Goal: Task Accomplishment & Management: Complete application form

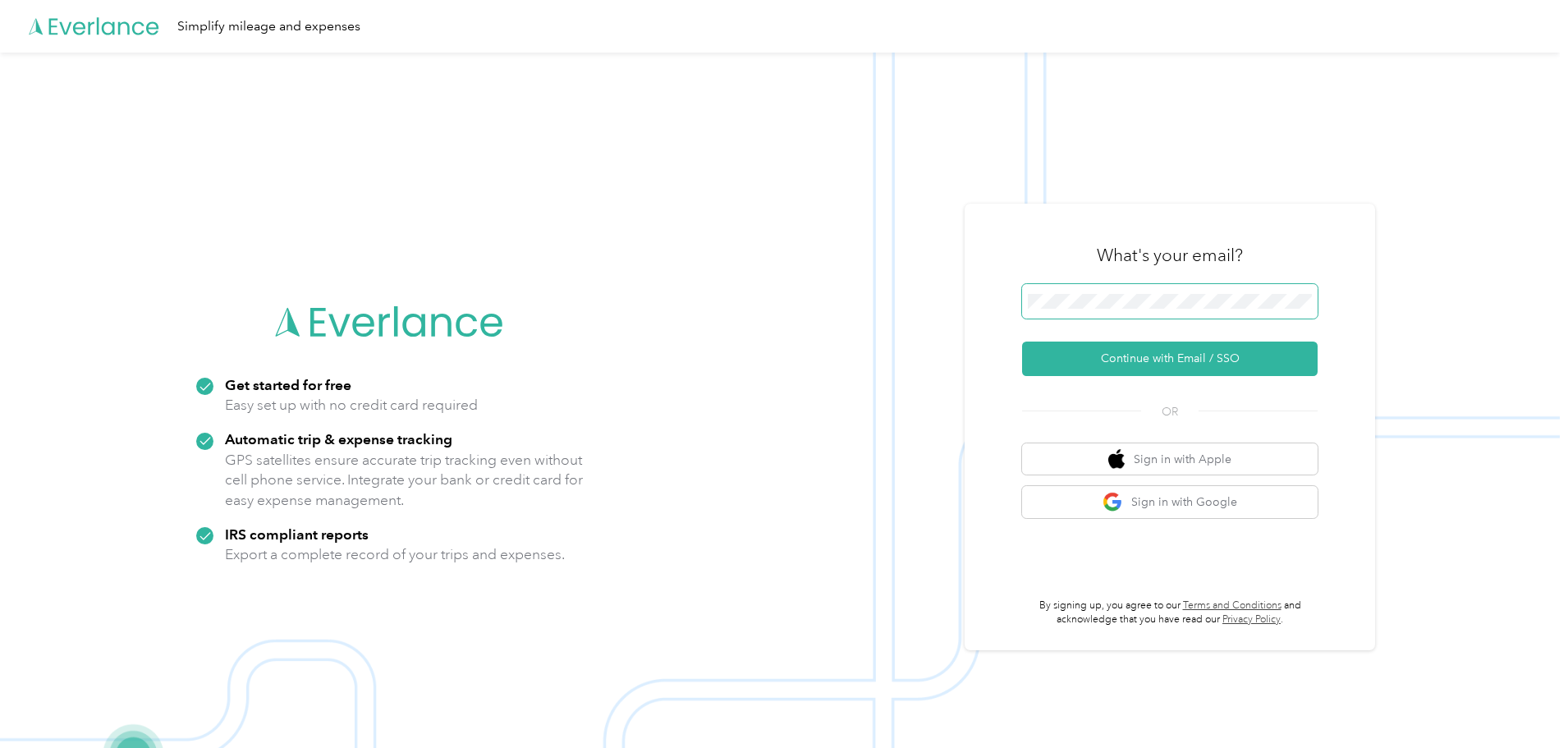
click at [1148, 309] on span at bounding box center [1170, 301] width 296 height 34
click at [1141, 355] on button "Continue with Email / SSO" at bounding box center [1170, 359] width 296 height 34
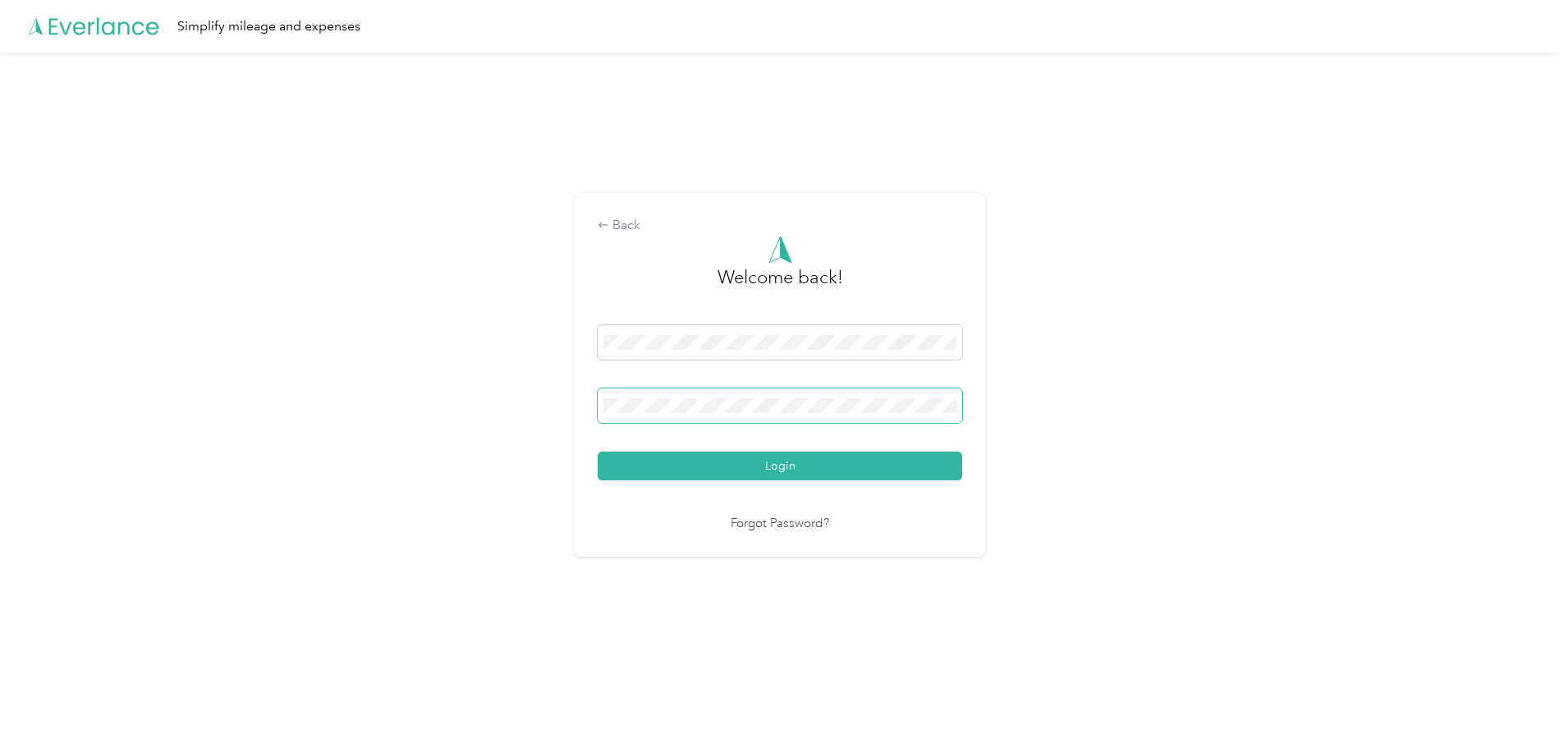
click at [598, 451] on button "Login" at bounding box center [780, 466] width 364 height 29
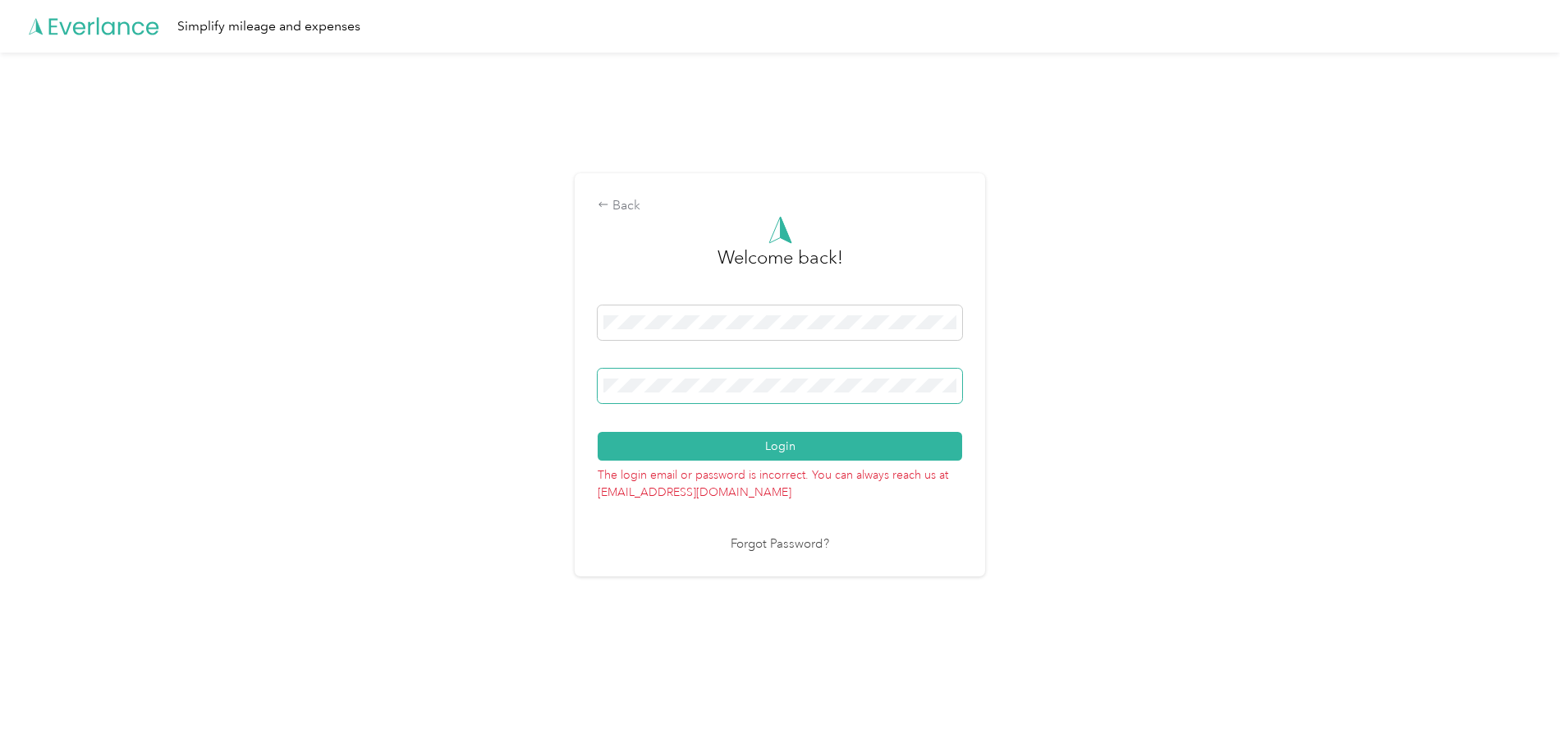
click at [598, 432] on button "Login" at bounding box center [780, 446] width 364 height 29
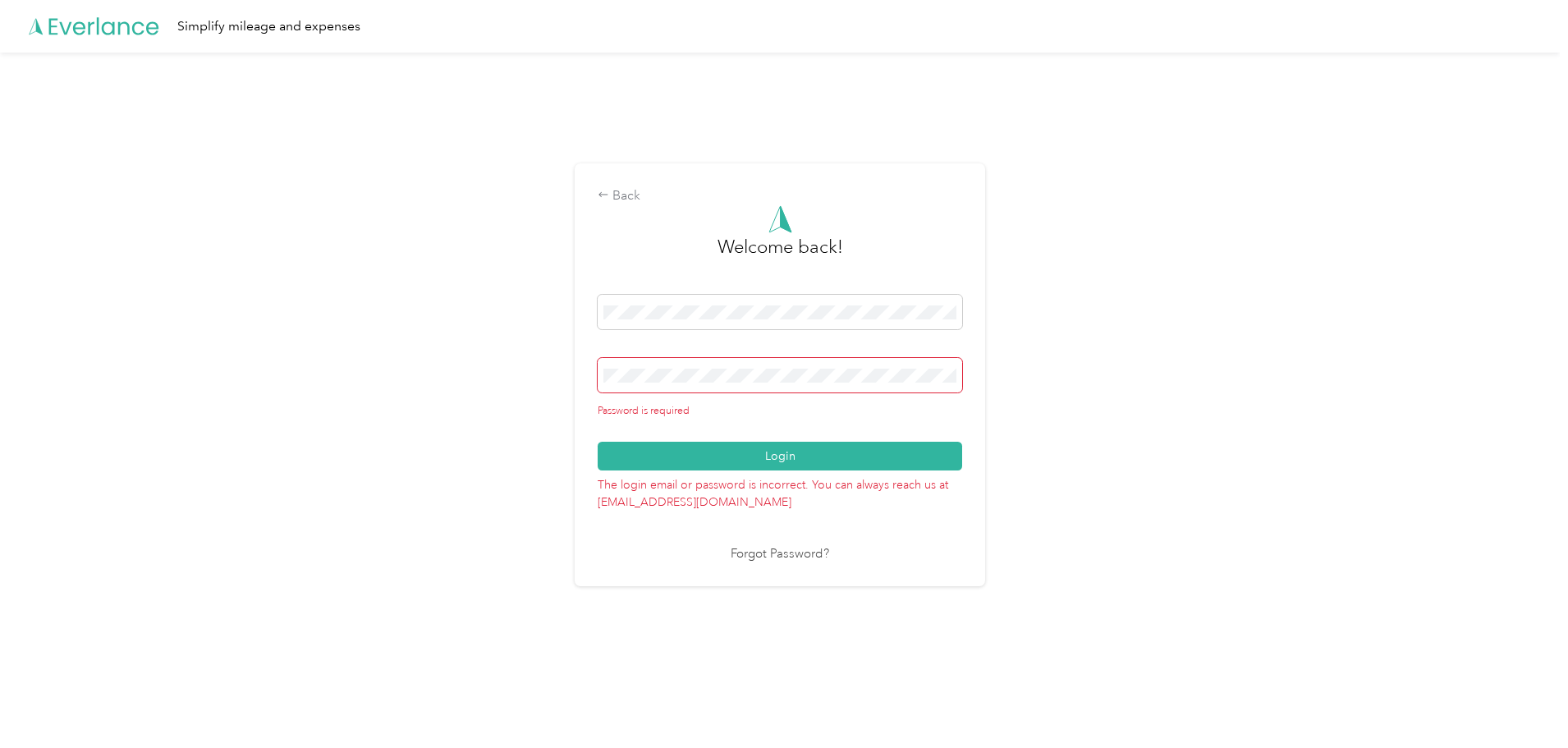
click at [793, 559] on link "Forgot Password?" at bounding box center [780, 555] width 98 height 19
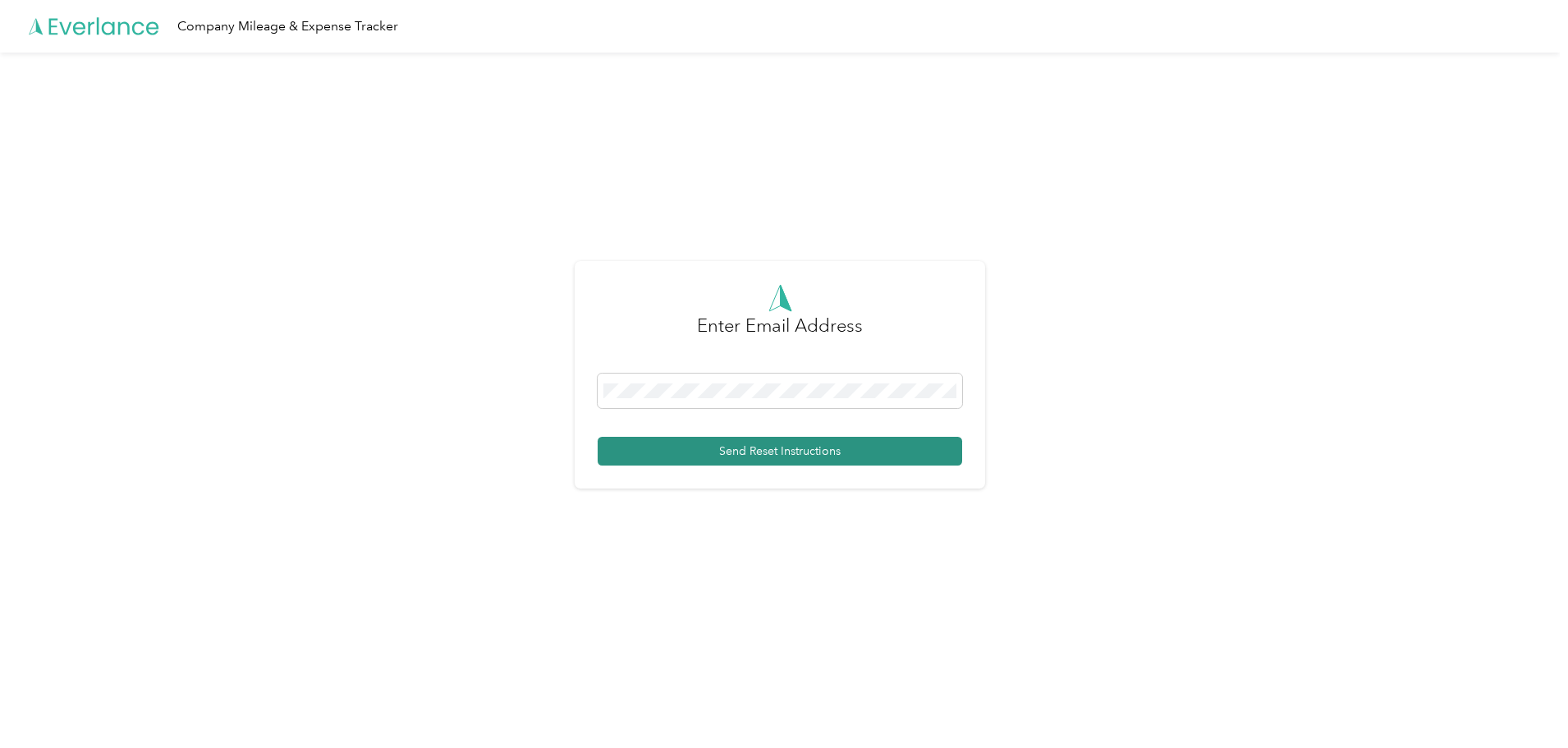
click at [761, 446] on button "Send Reset Instructions" at bounding box center [780, 451] width 364 height 29
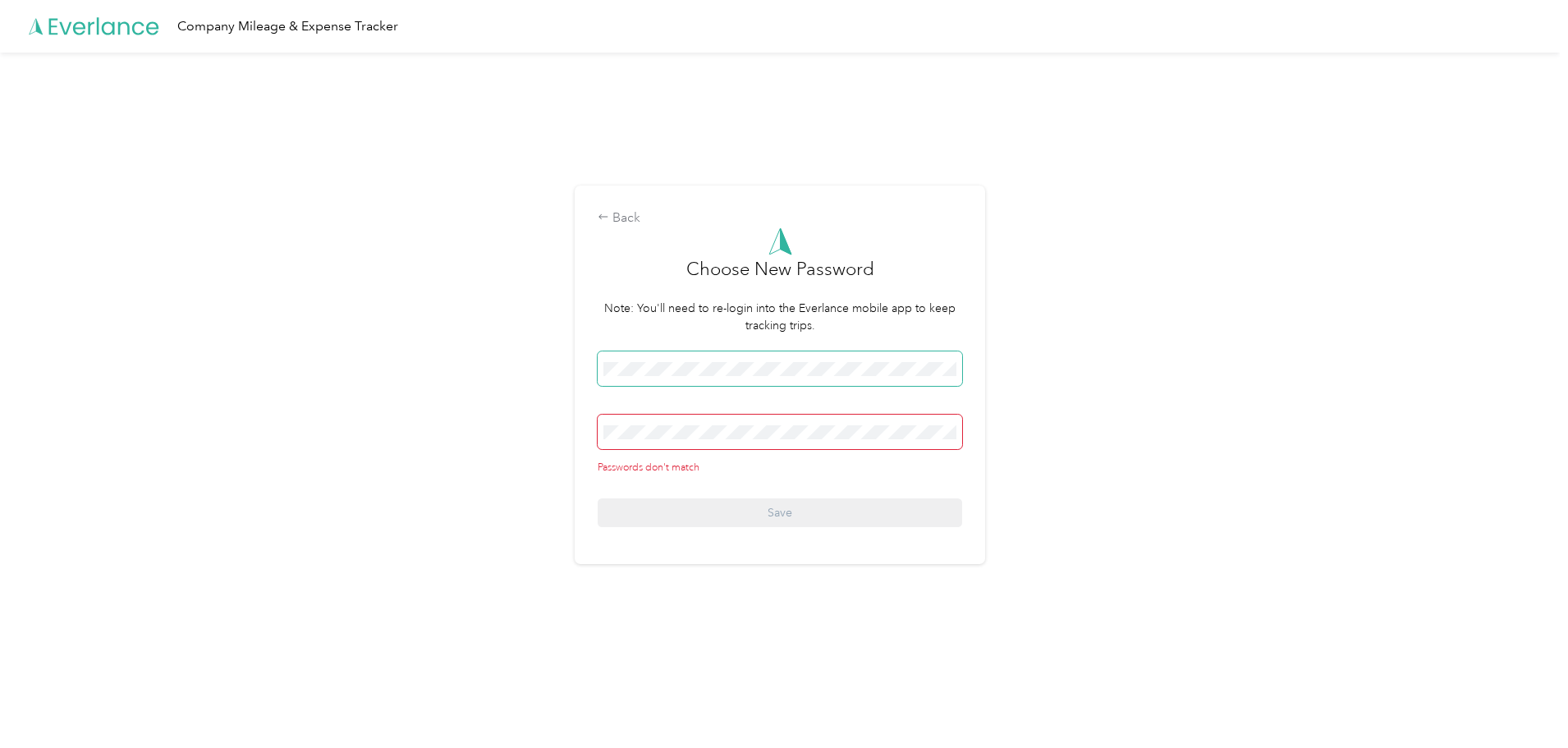
click at [678, 383] on span at bounding box center [780, 368] width 364 height 34
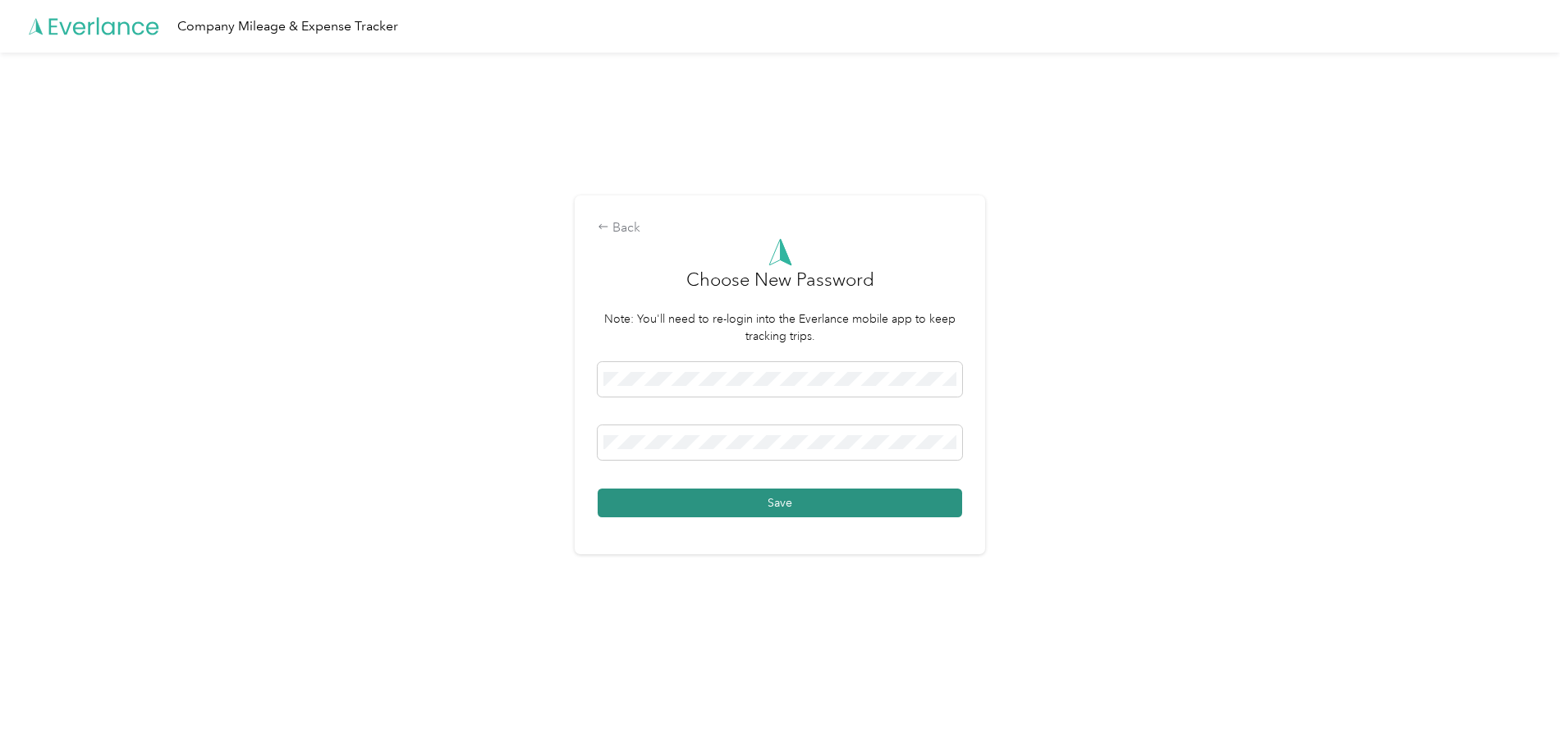
click at [793, 512] on button "Save" at bounding box center [780, 503] width 364 height 29
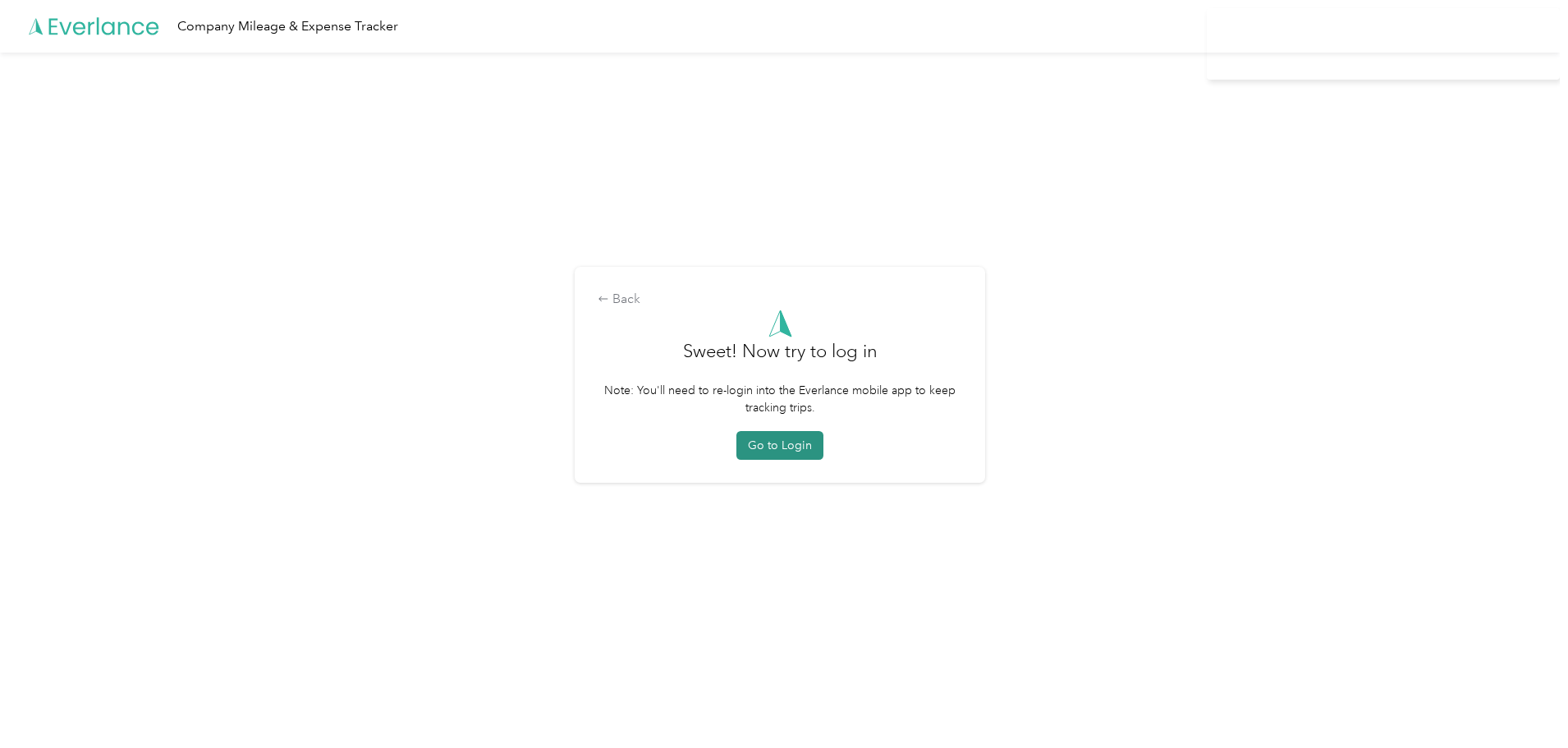
click at [801, 445] on button "Go to Login" at bounding box center [780, 445] width 87 height 29
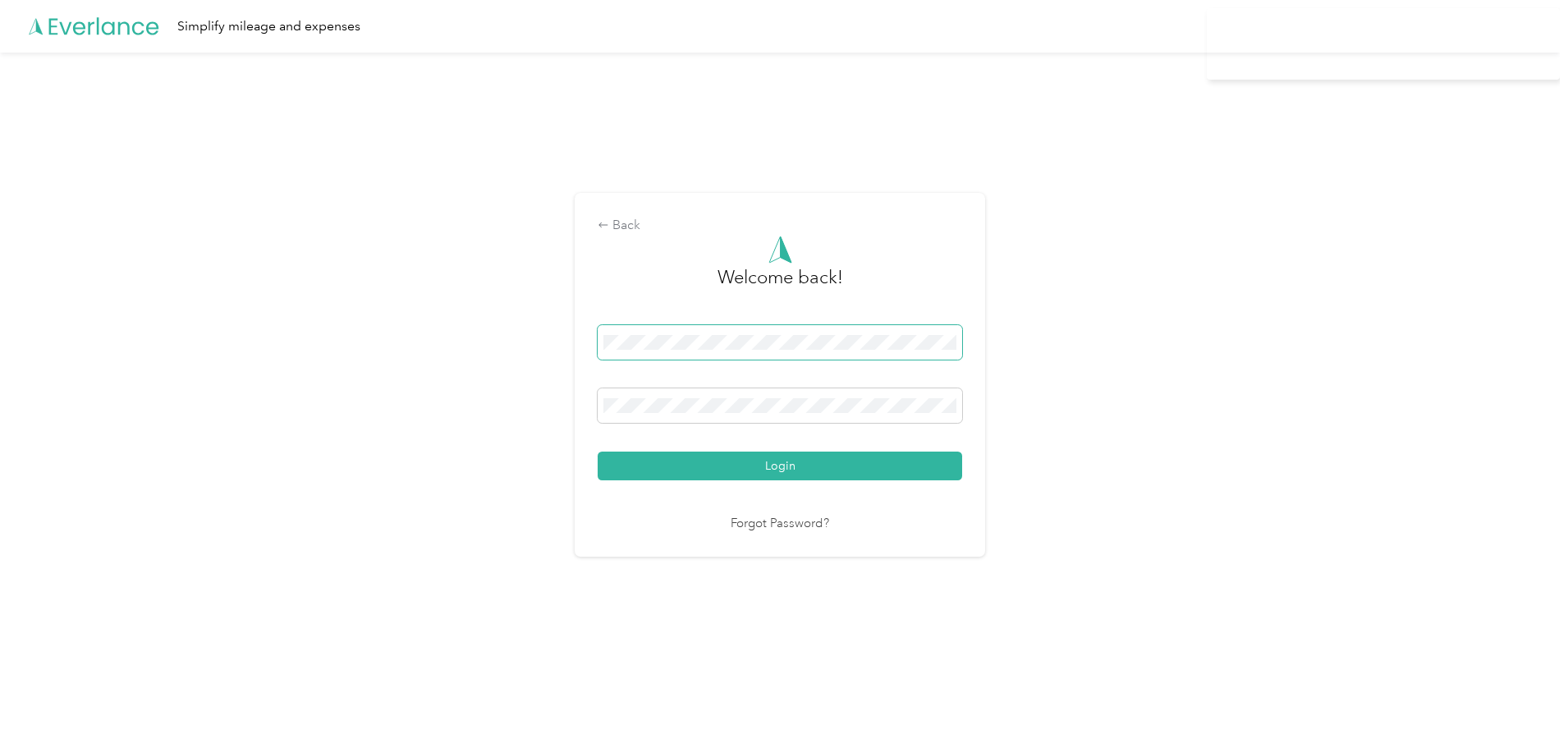
click at [687, 350] on span at bounding box center [780, 342] width 364 height 34
click at [752, 333] on span at bounding box center [780, 342] width 364 height 34
click at [598, 451] on button "Login" at bounding box center [780, 466] width 364 height 29
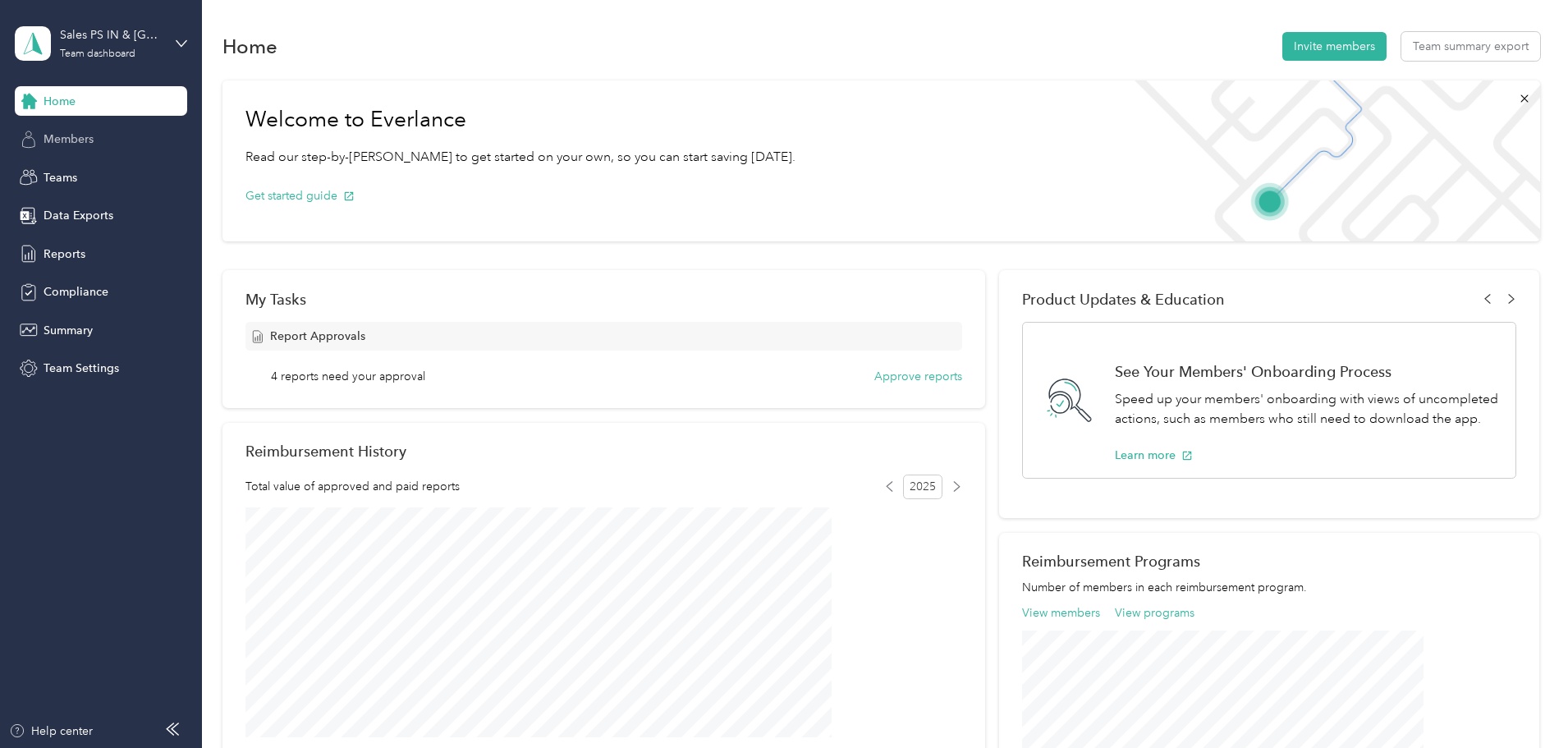
click at [73, 138] on span "Members" at bounding box center [68, 139] width 50 height 17
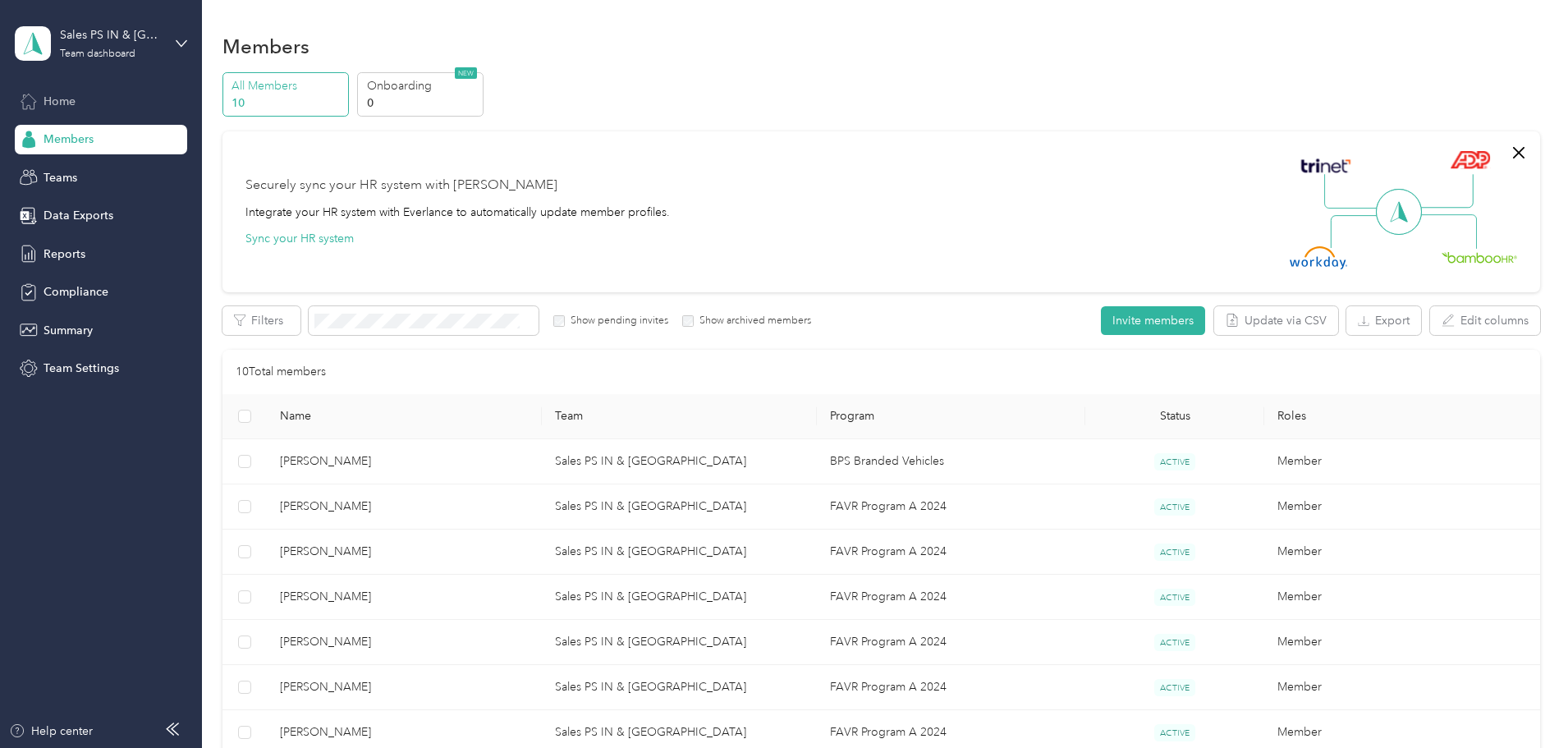
click at [82, 104] on div "Home" at bounding box center [101, 101] width 173 height 30
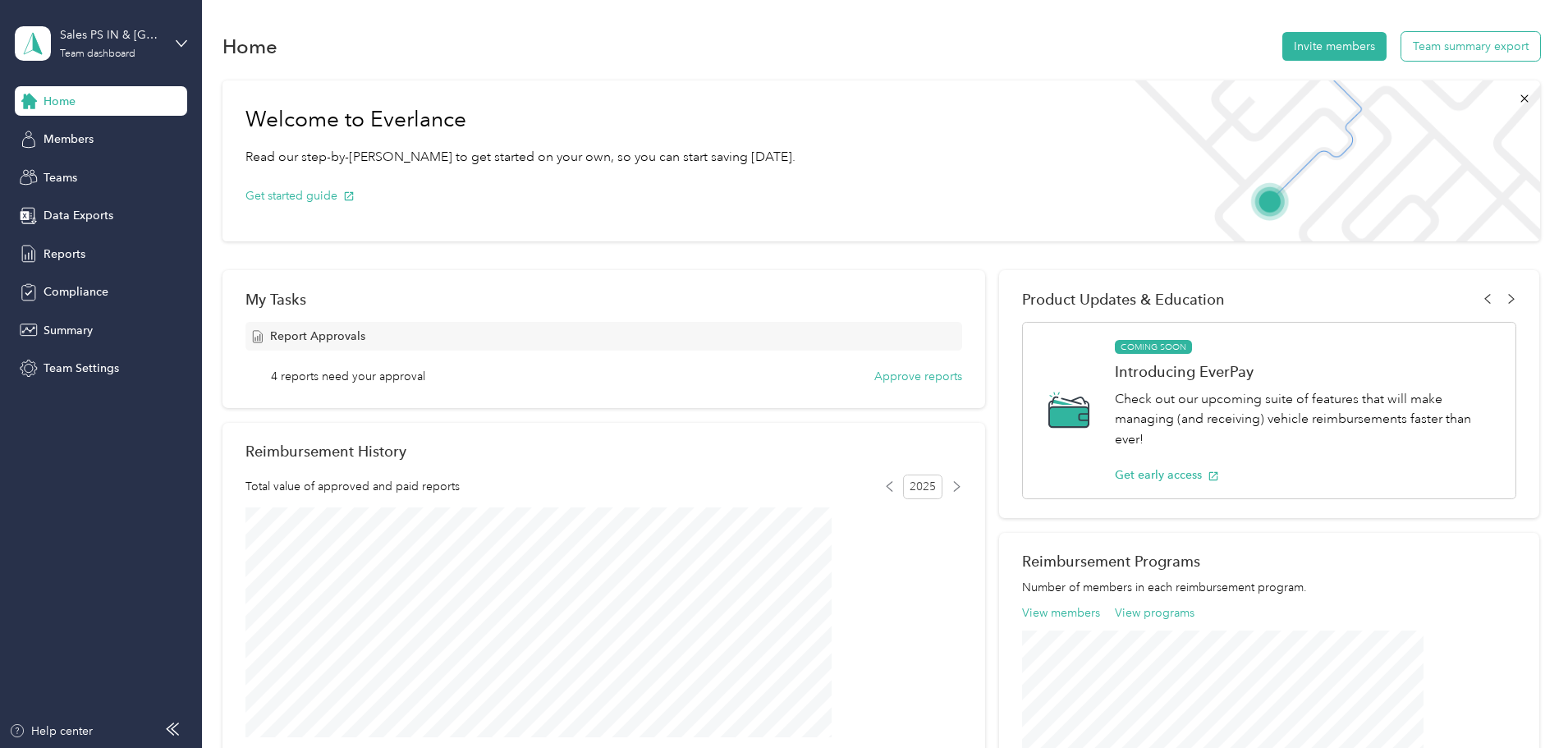
click at [1401, 41] on button "Team summary export" at bounding box center [1471, 46] width 139 height 29
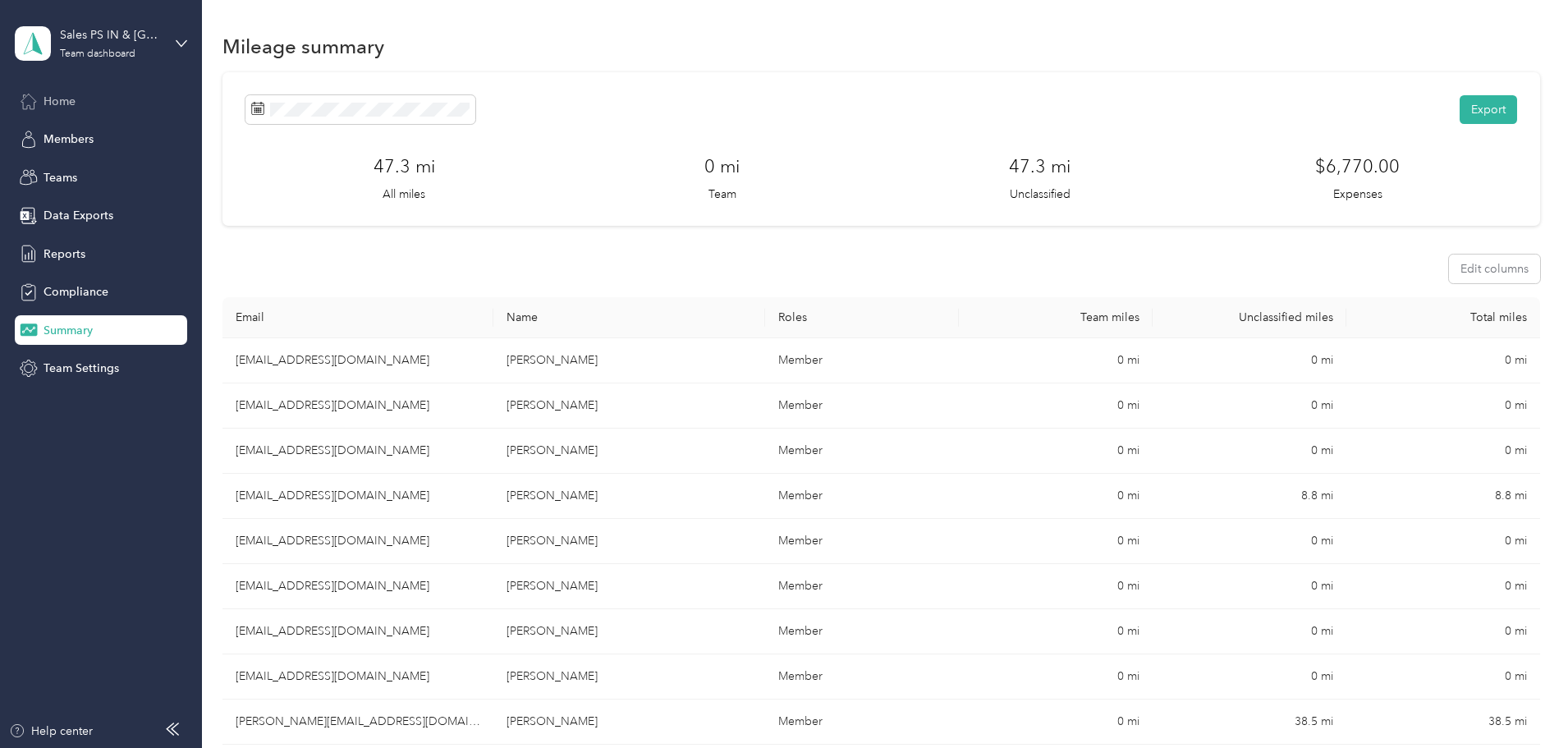
click at [52, 113] on div "Home" at bounding box center [101, 101] width 173 height 30
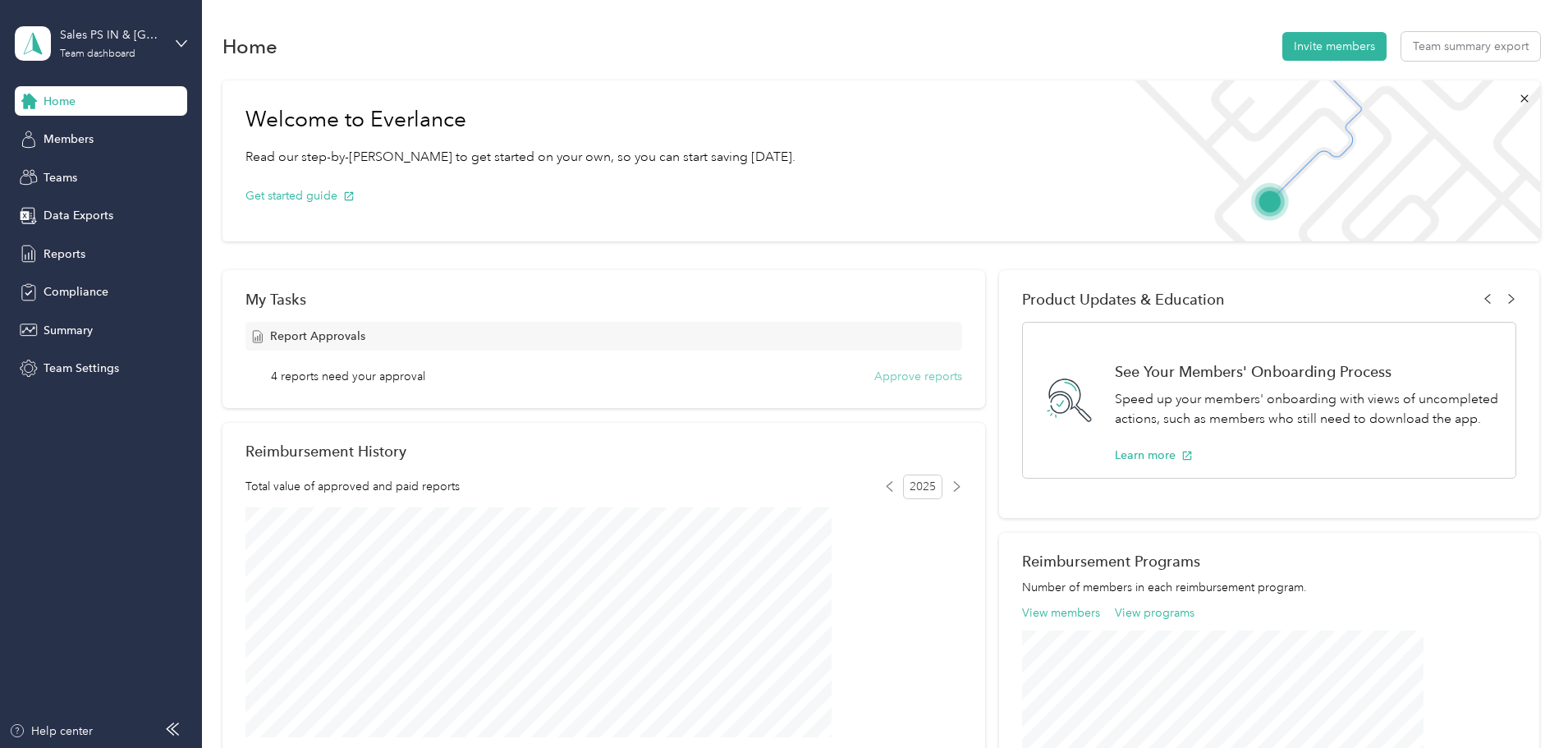
click at [923, 379] on button "Approve reports" at bounding box center [918, 376] width 88 height 17
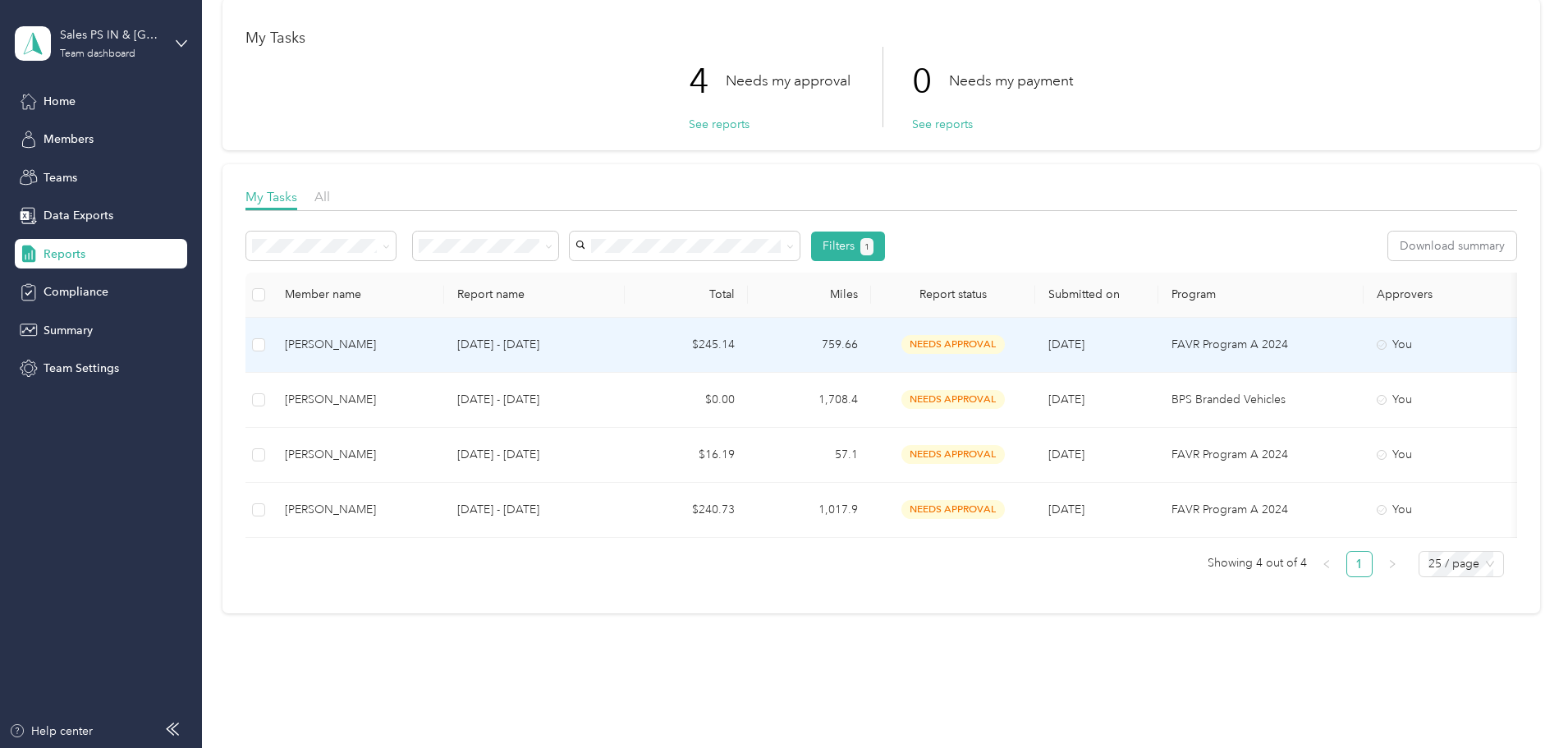
scroll to position [82, 0]
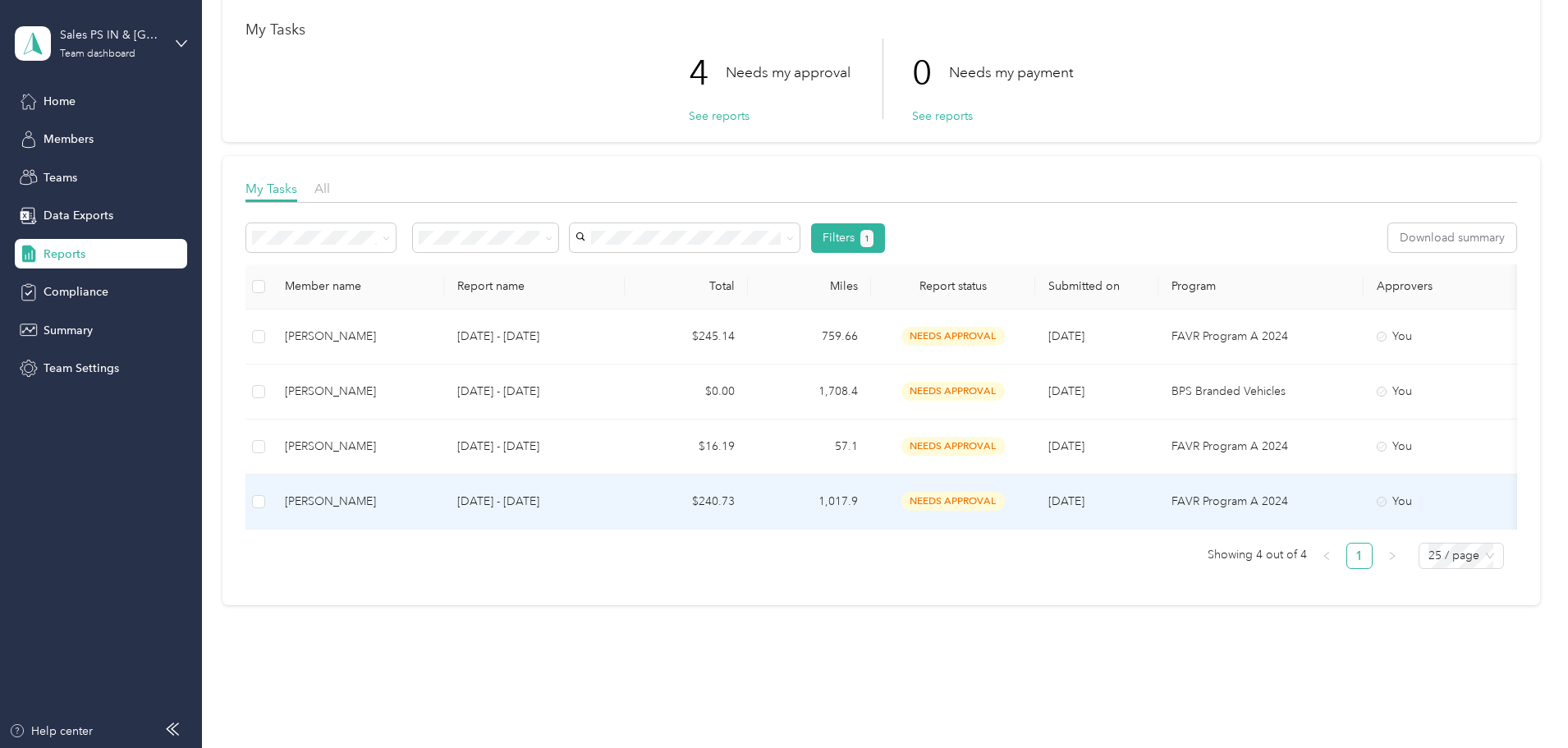
click at [445, 491] on td "Joshua T. Slone" at bounding box center [358, 502] width 173 height 55
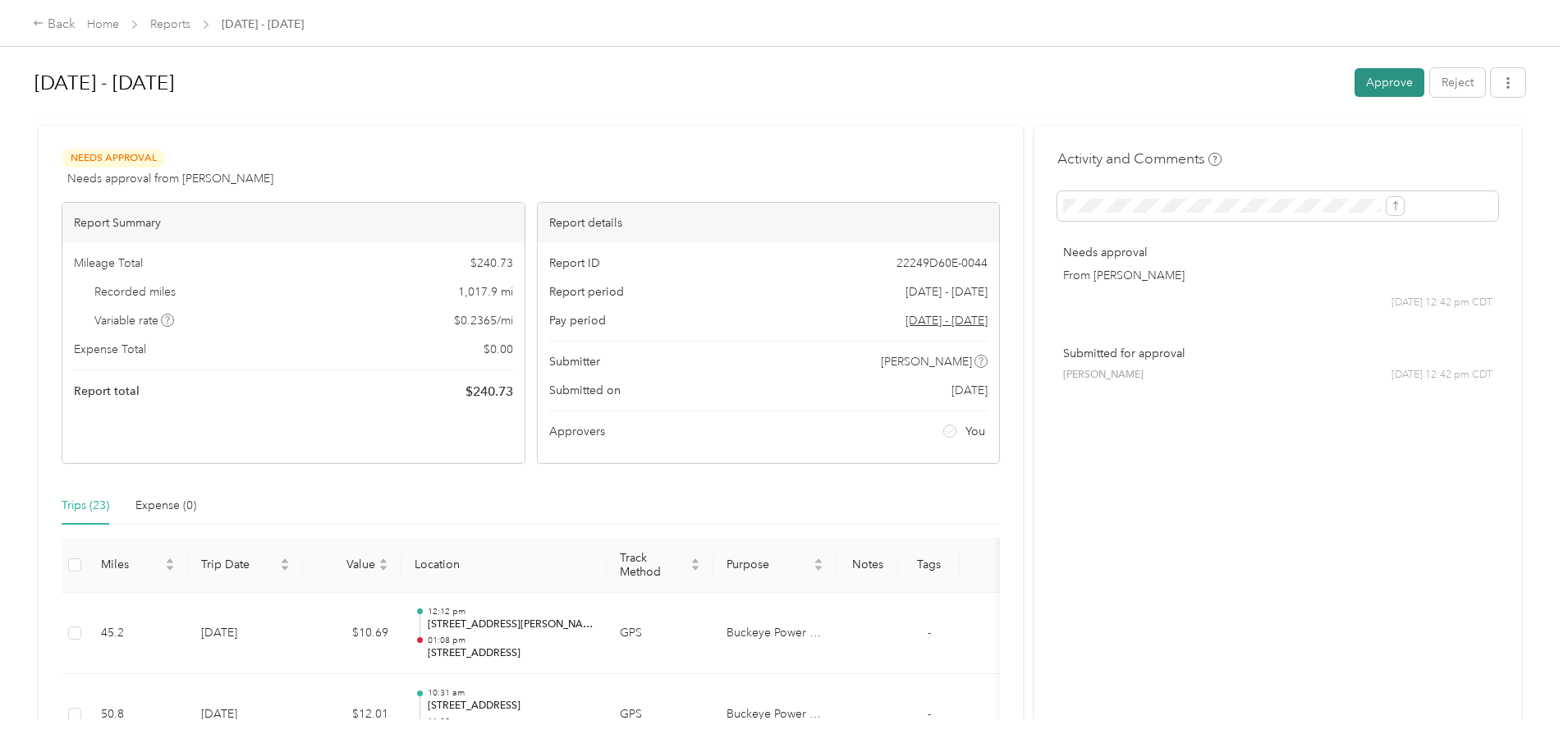
click at [1355, 85] on button "Approve" at bounding box center [1390, 83] width 70 height 29
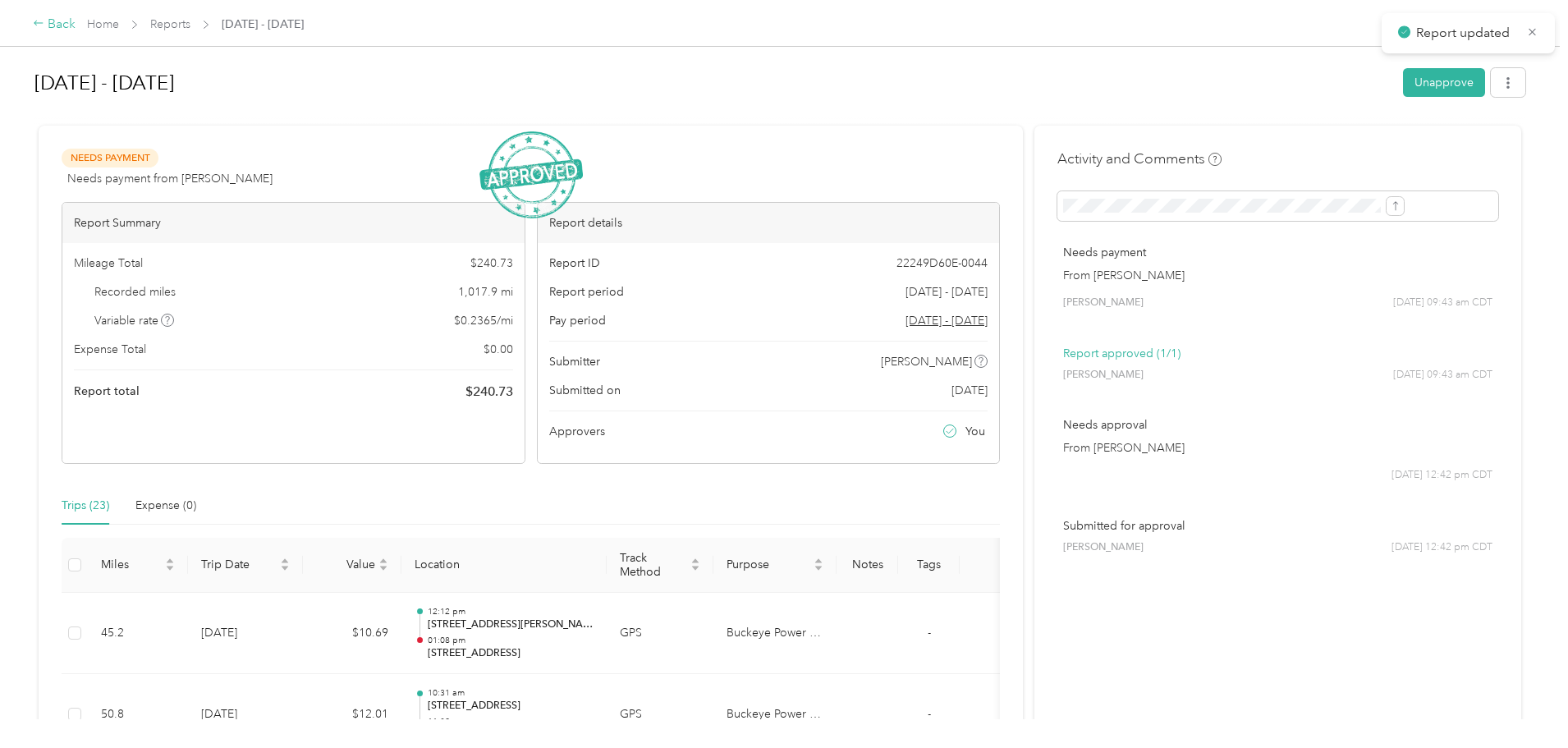
click at [75, 26] on div "Back" at bounding box center [54, 24] width 43 height 20
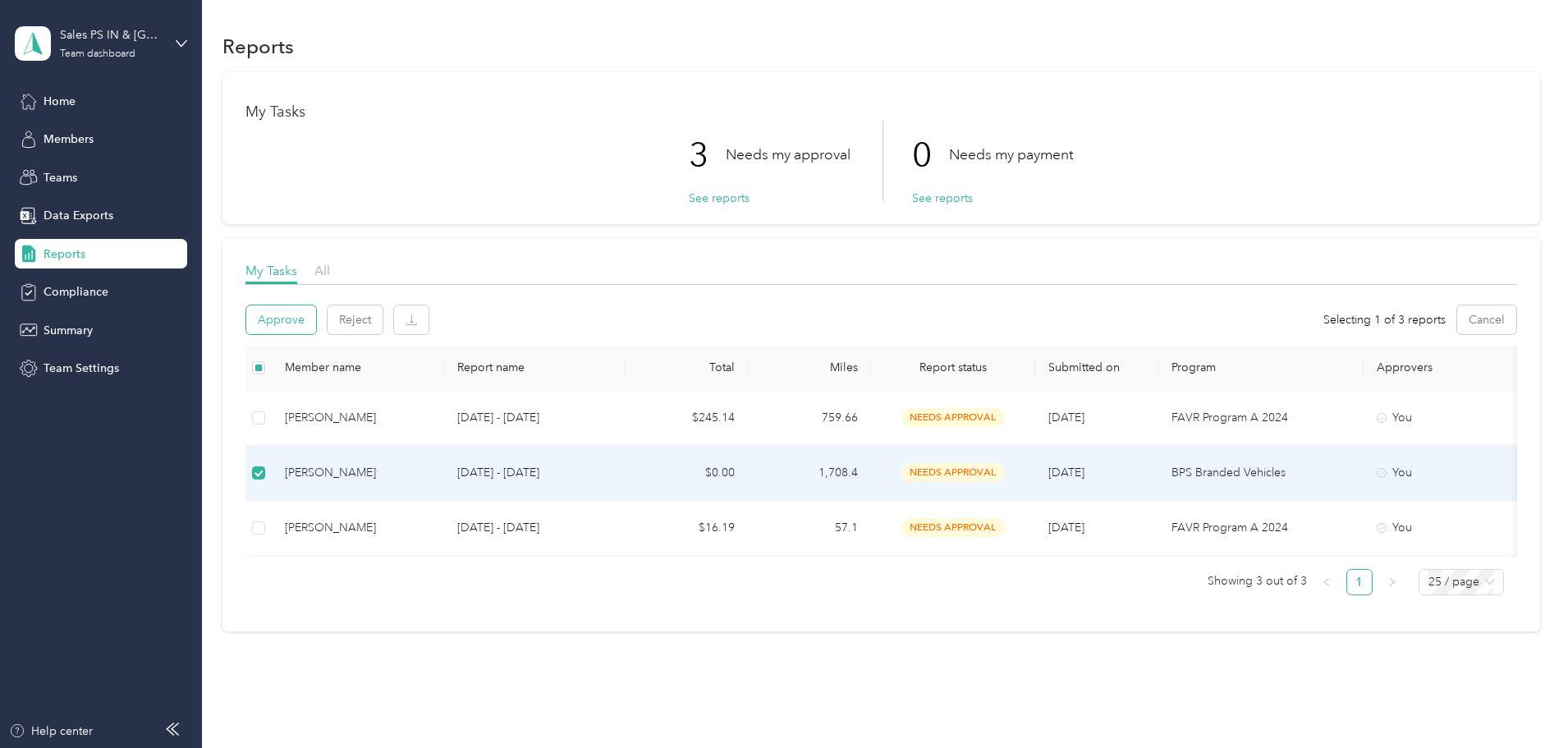
click at [316, 321] on button "Approve" at bounding box center [281, 320] width 70 height 29
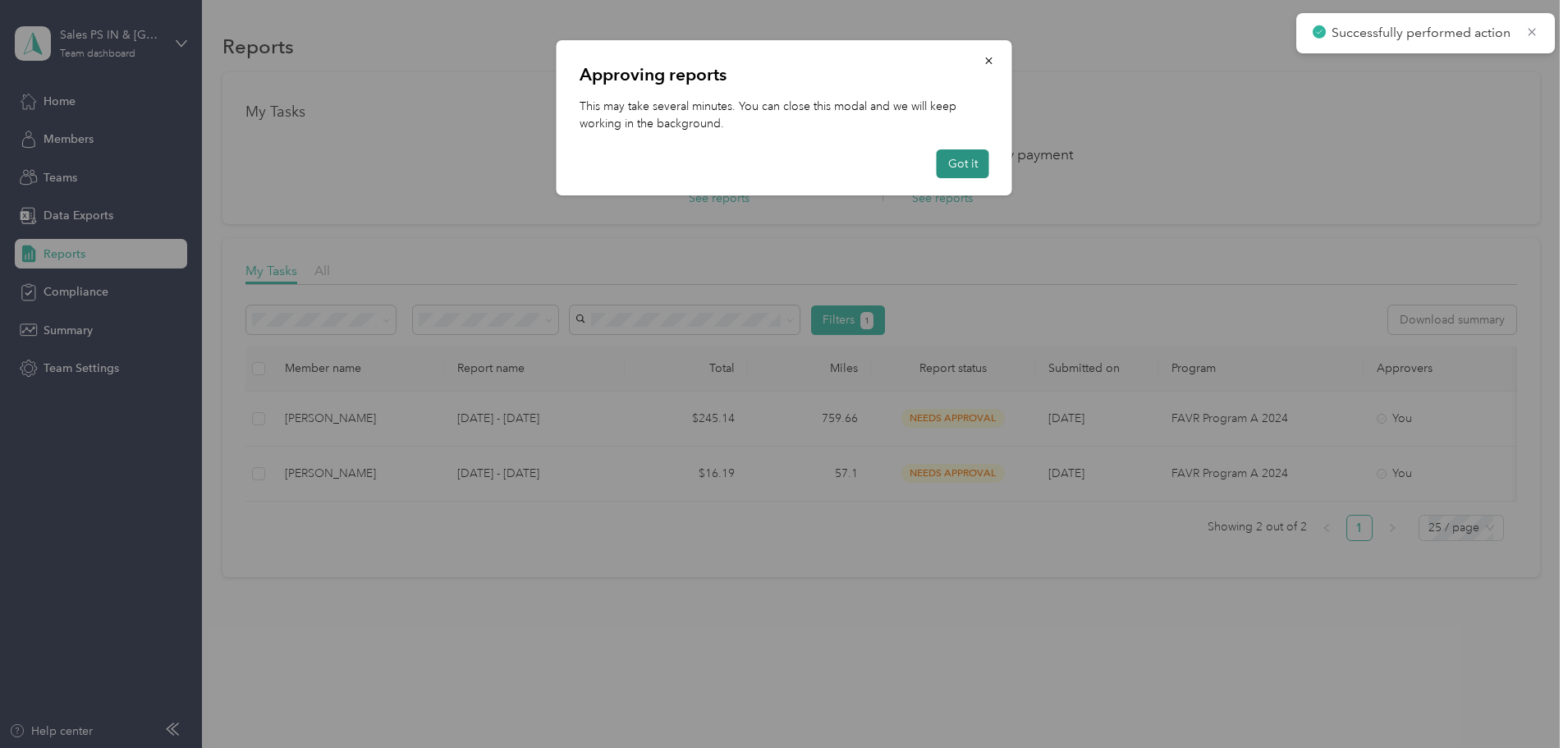
click at [964, 163] on button "Got it" at bounding box center [963, 164] width 52 height 29
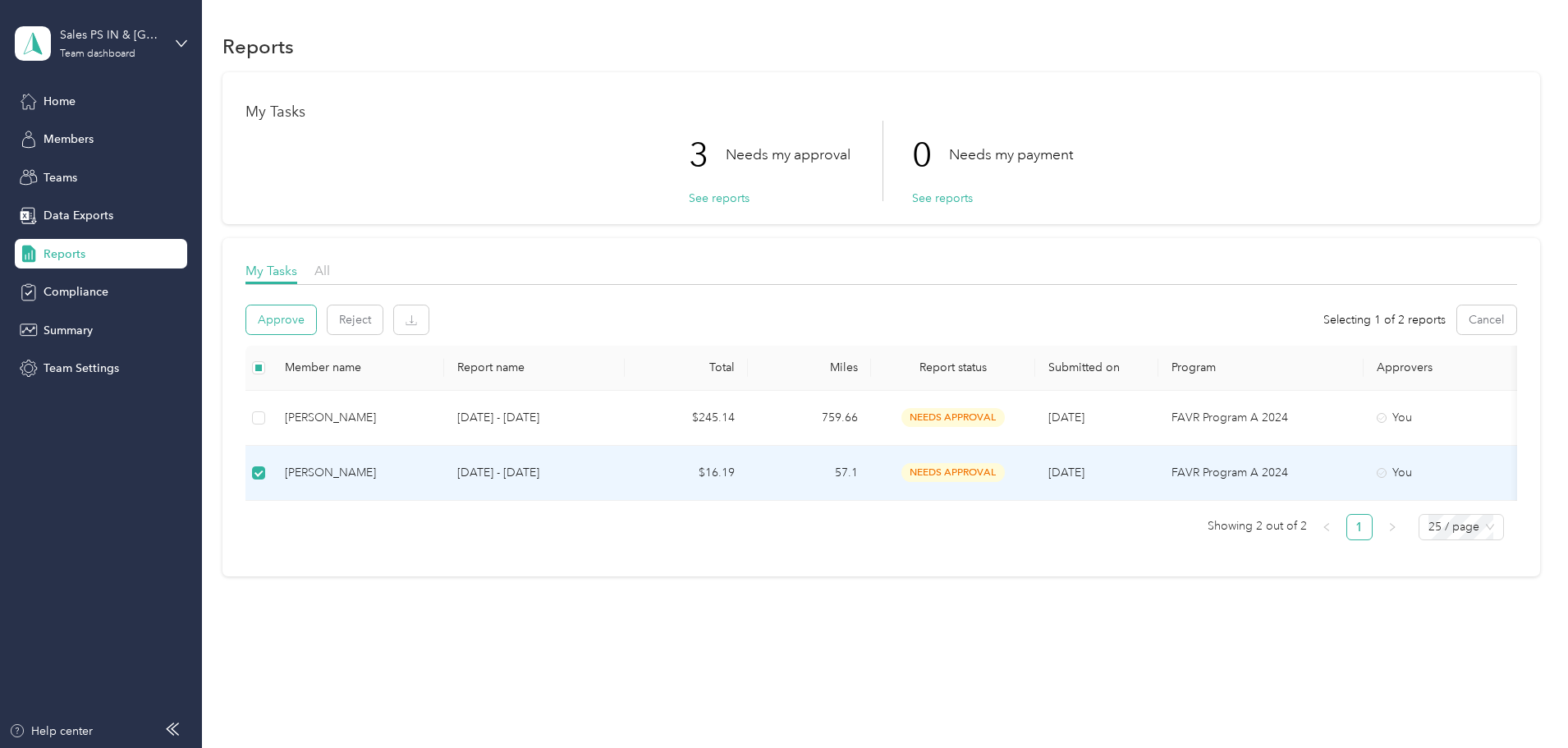
click at [316, 313] on button "Approve" at bounding box center [281, 320] width 70 height 29
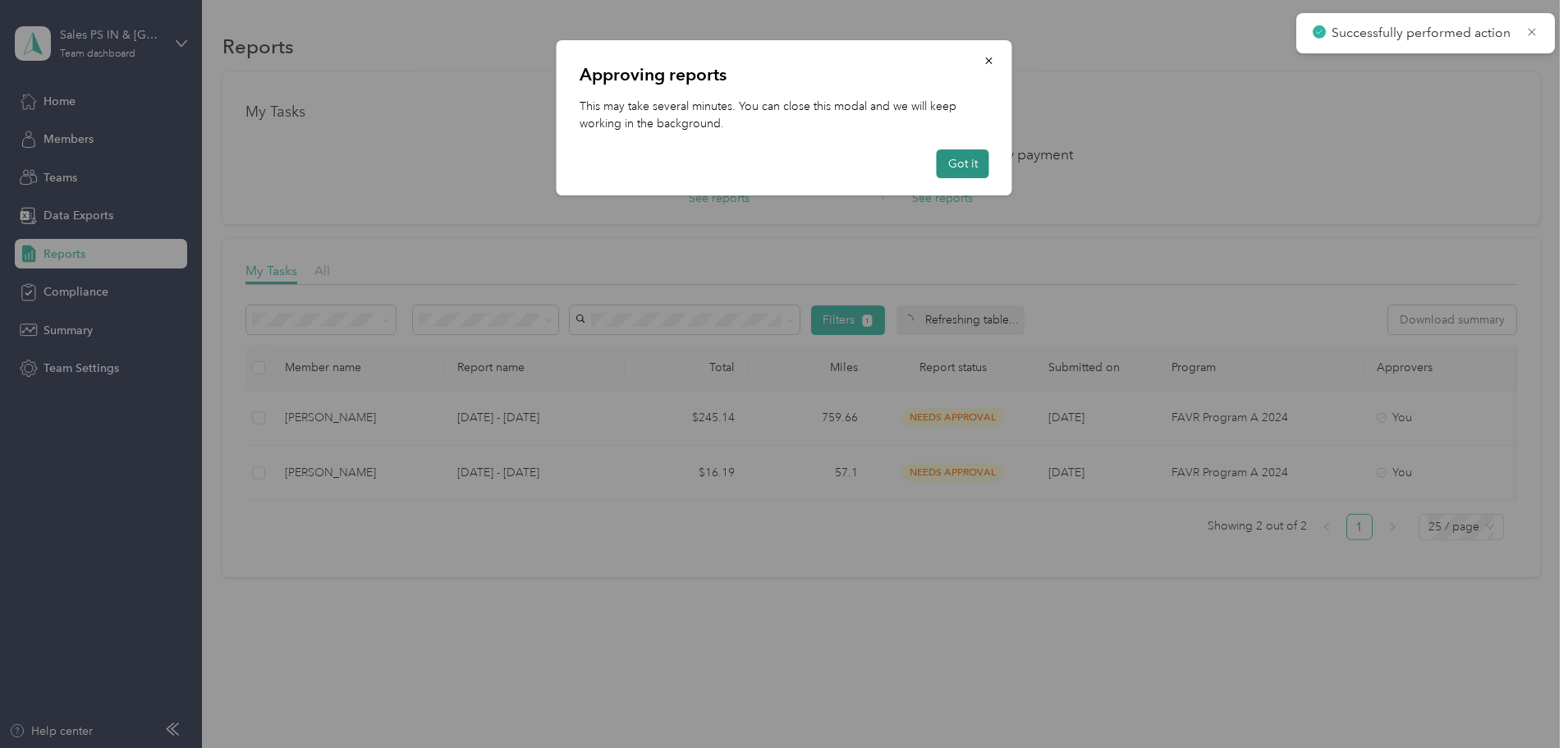
click at [977, 169] on button "Got it" at bounding box center [963, 164] width 52 height 29
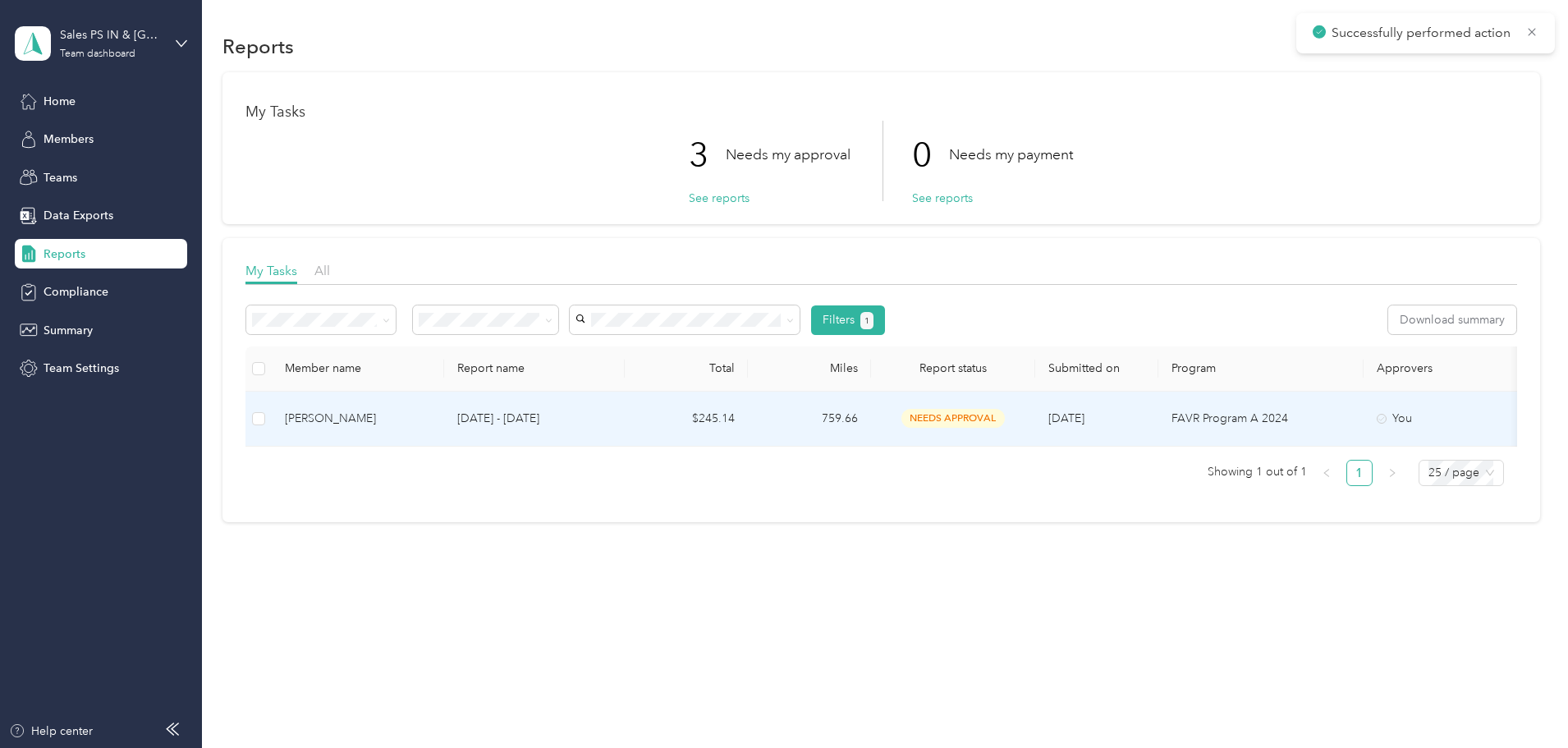
click at [431, 409] on div "Chao F. Yang" at bounding box center [357, 418] width 146 height 18
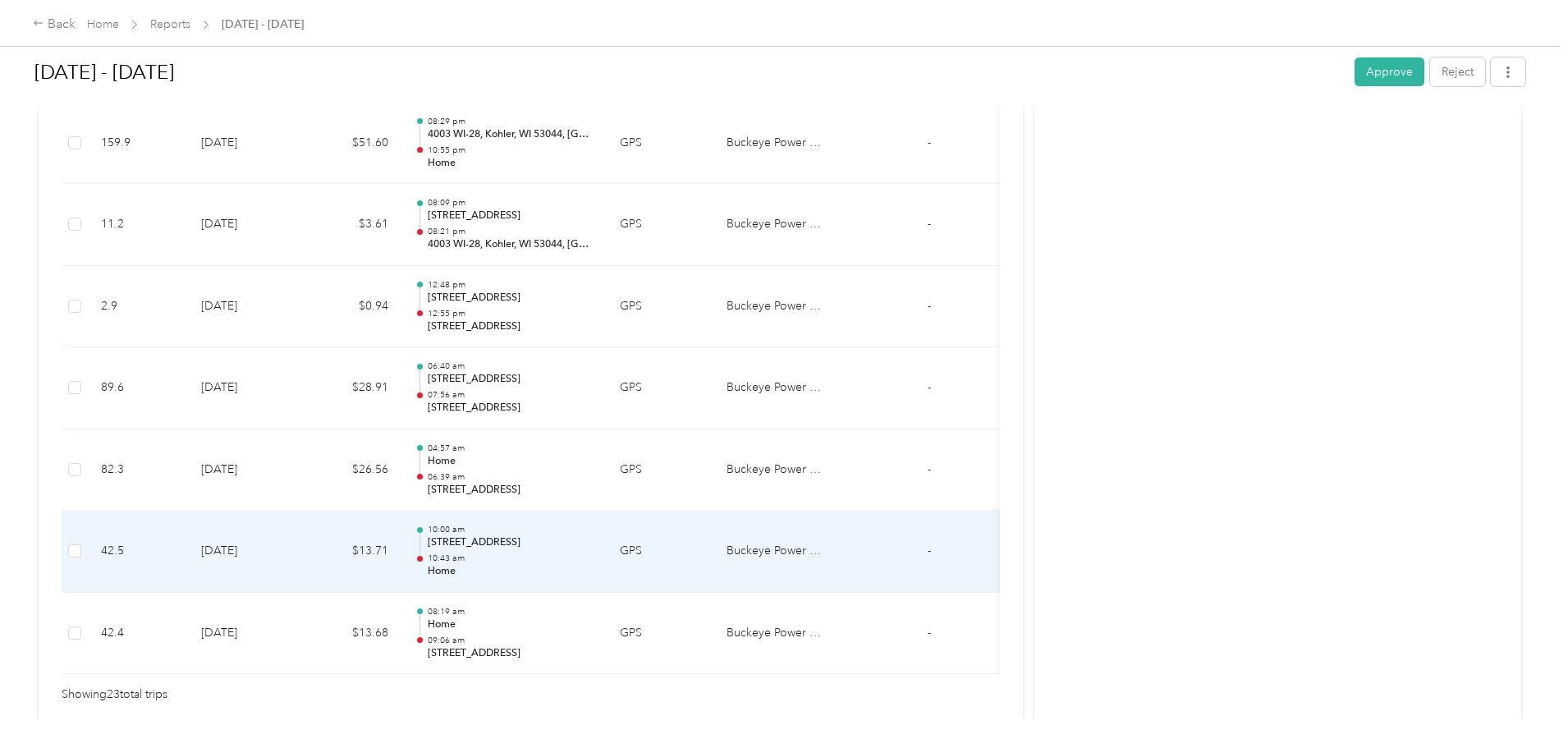
scroll to position [1805, 0]
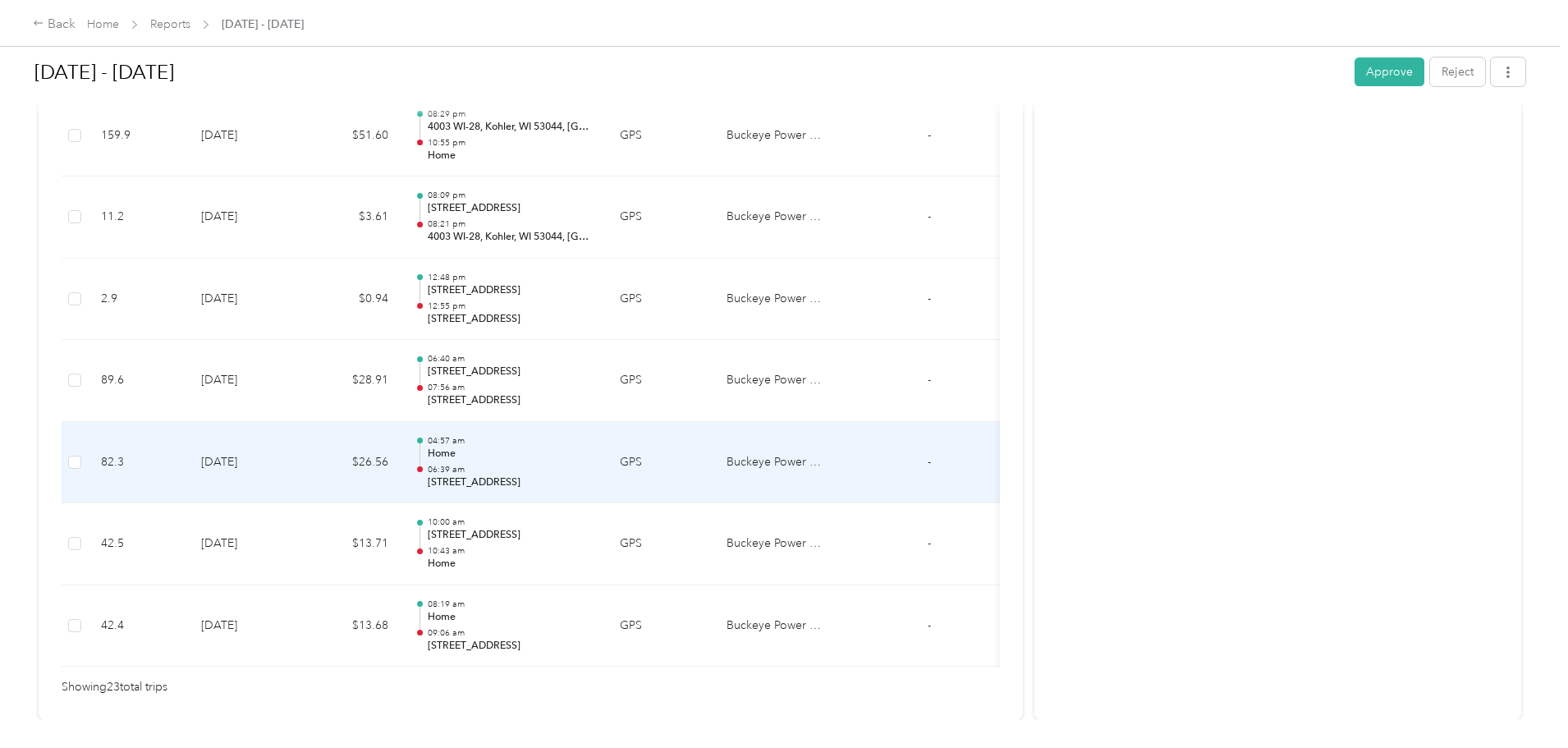
click at [593, 472] on p "06:39 am" at bounding box center [510, 469] width 166 height 11
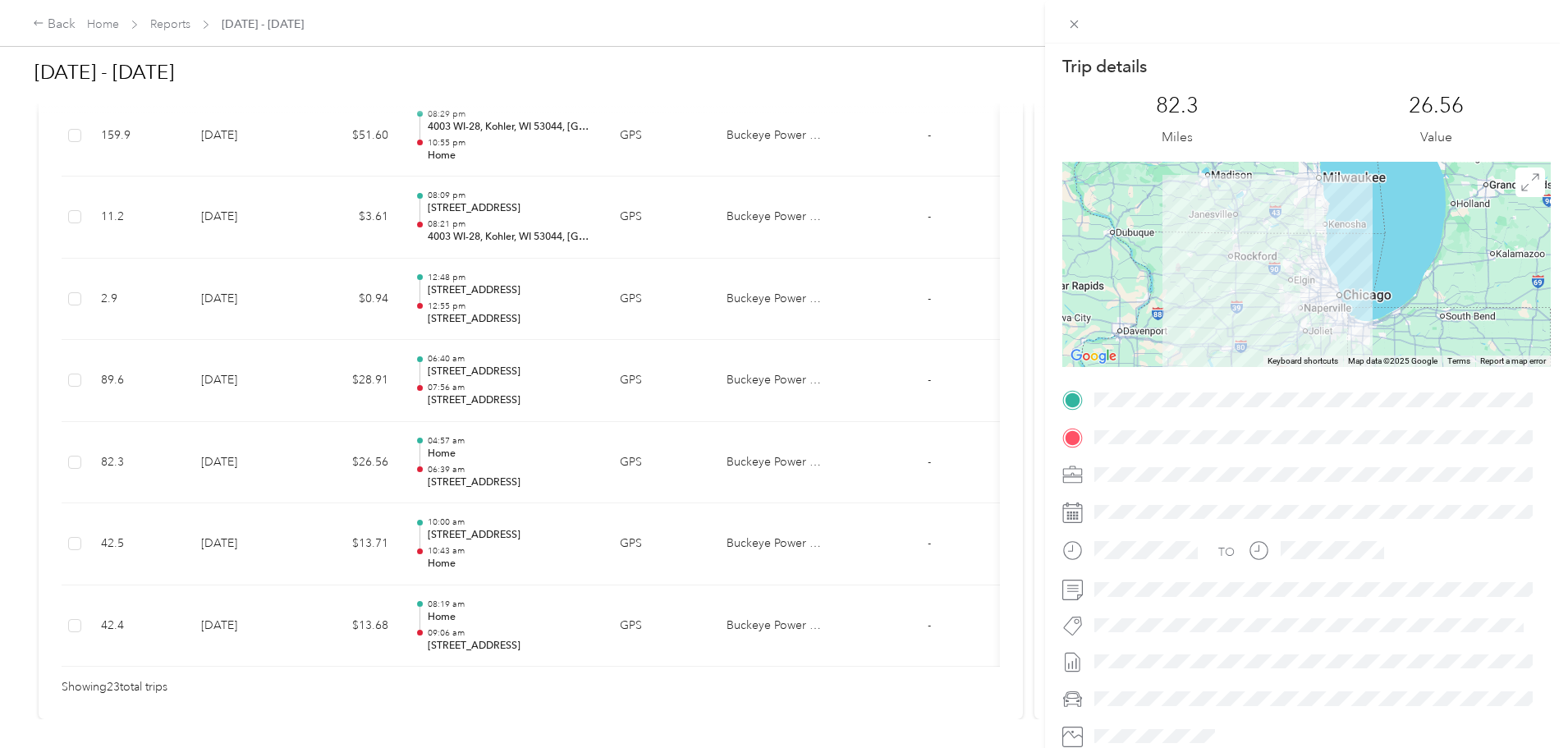
click at [115, 373] on div "Trip details This trip cannot be edited because it is either under review, appr…" at bounding box center [784, 374] width 1568 height 748
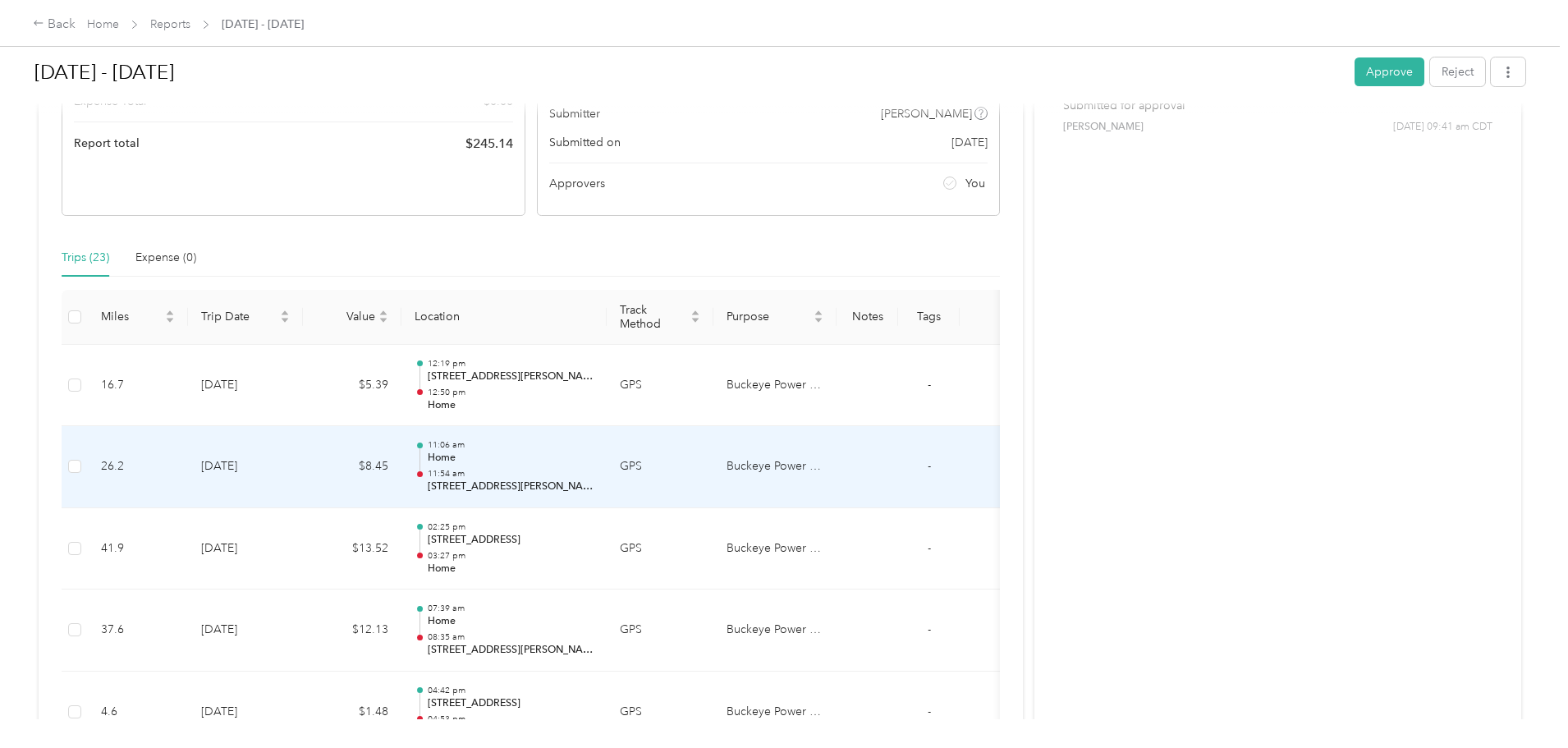
scroll to position [80, 0]
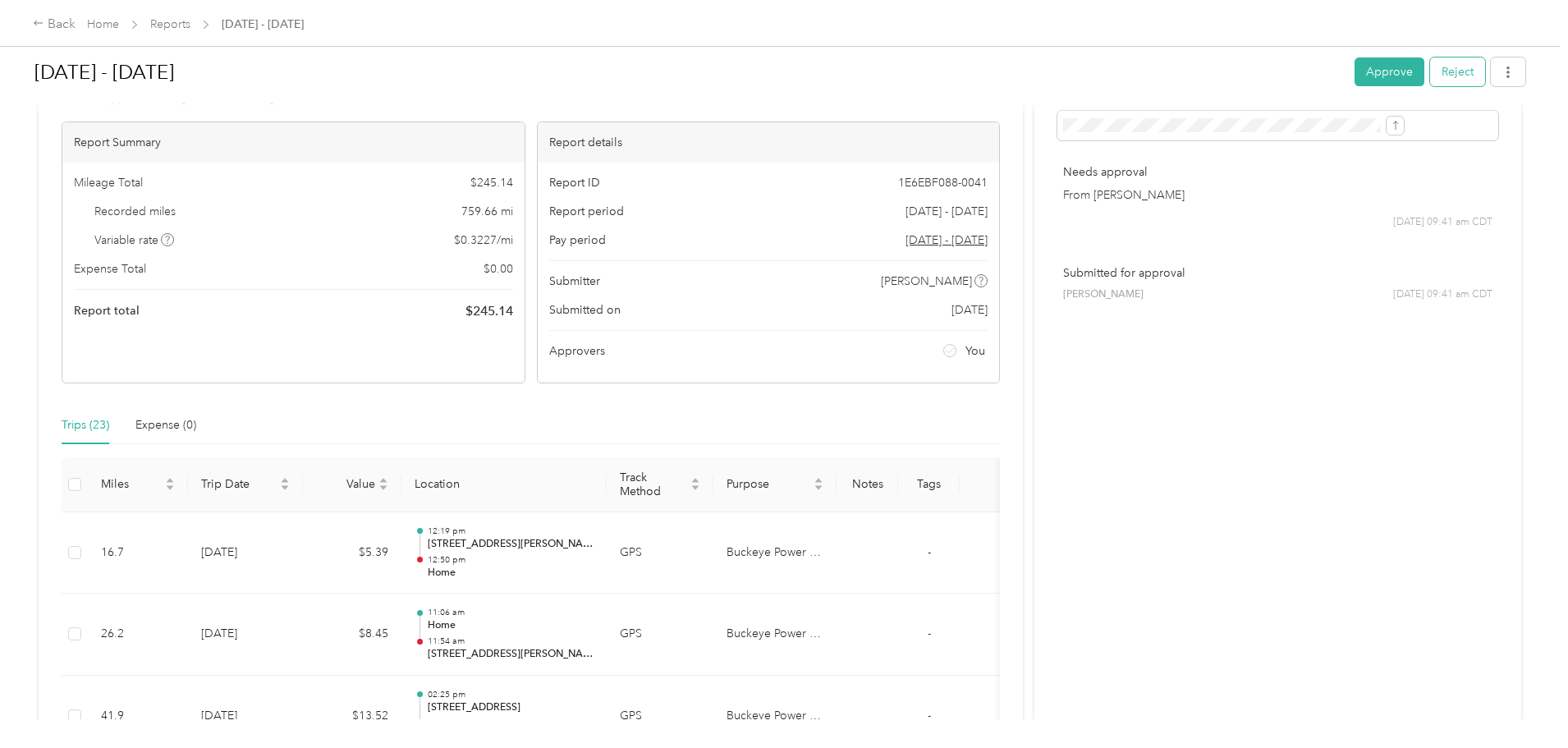
click at [1430, 60] on button "Reject" at bounding box center [1458, 72] width 55 height 29
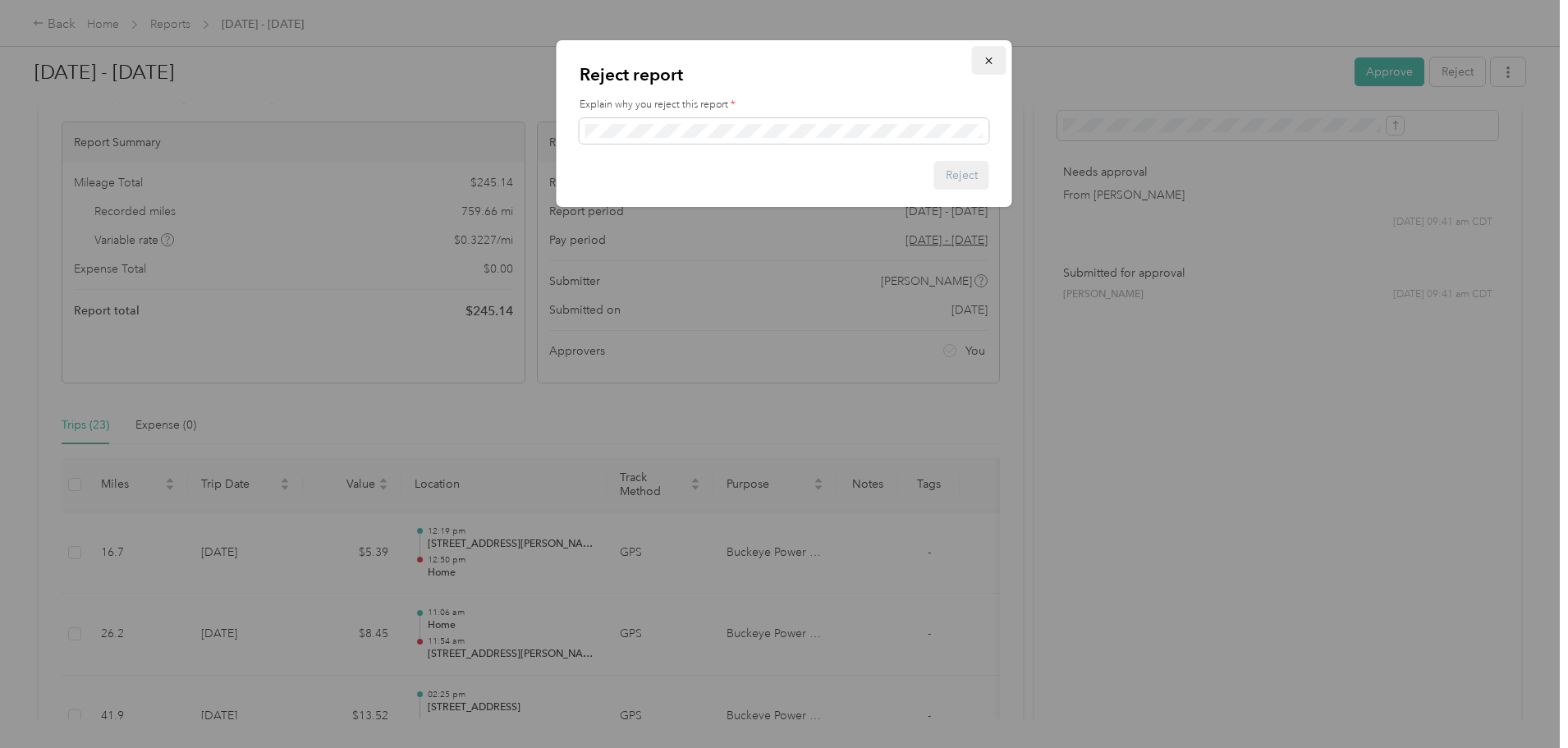
click at [989, 67] on icon "button" at bounding box center [989, 60] width 11 height 11
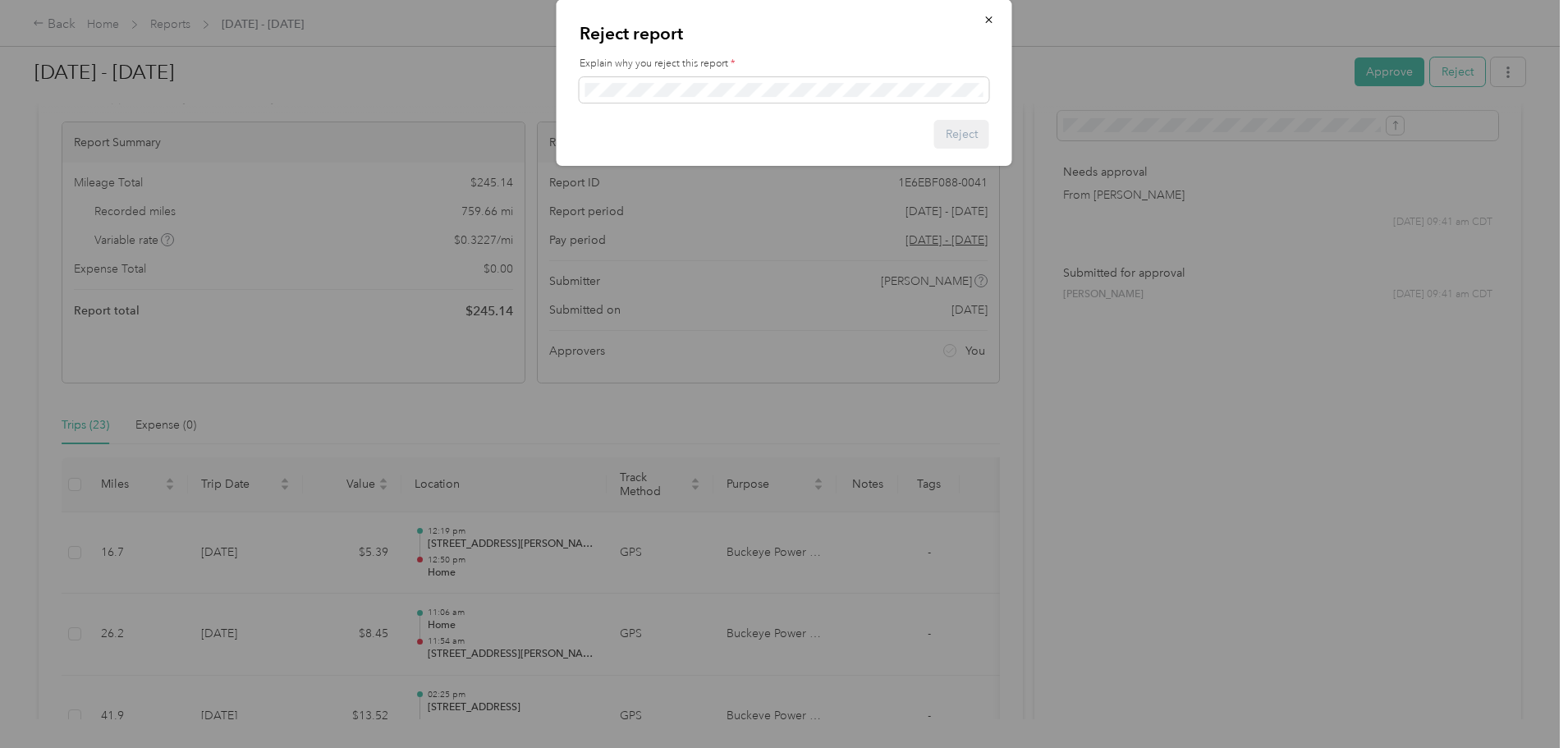
click at [1430, 68] on button "Reject" at bounding box center [1458, 72] width 55 height 29
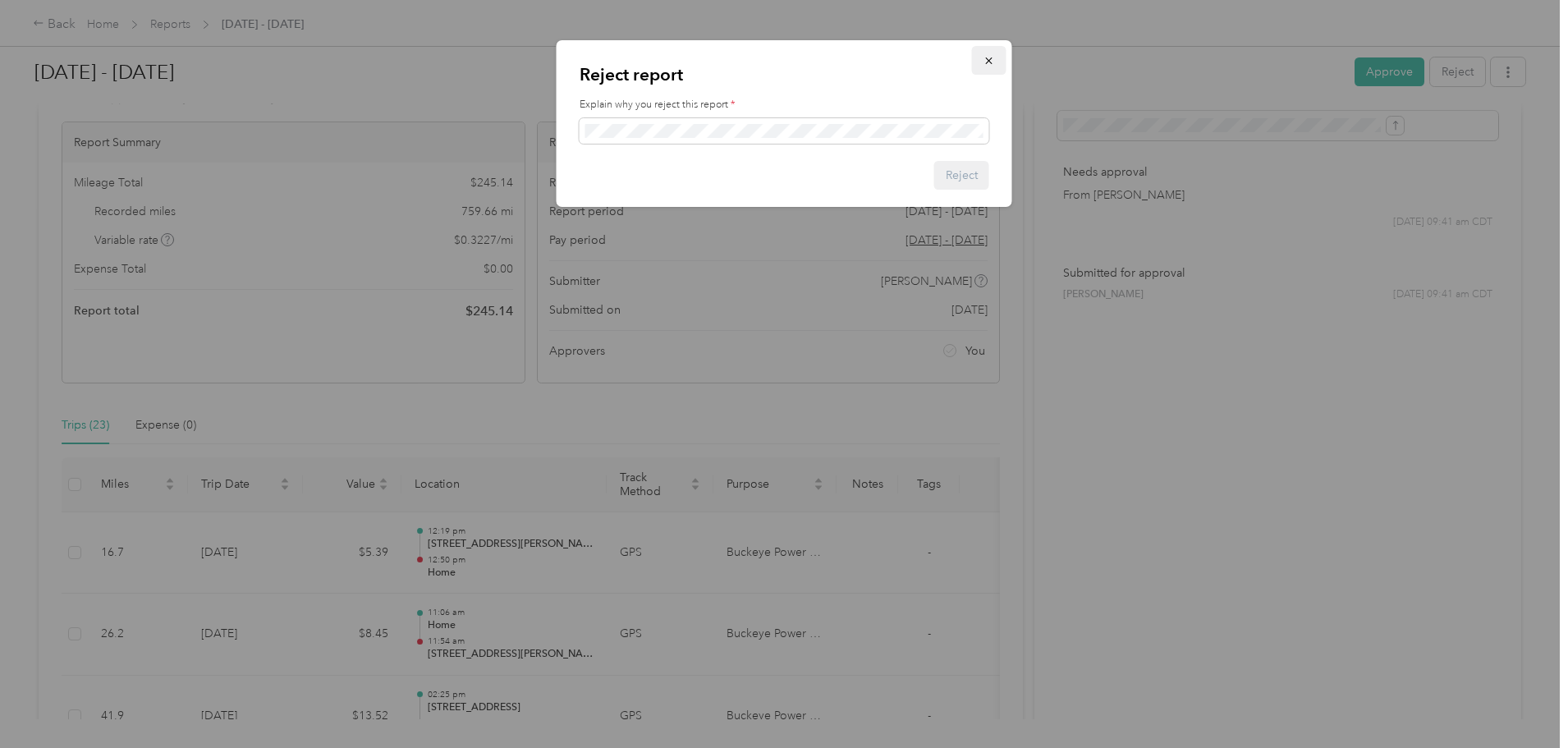
click at [989, 54] on span "button" at bounding box center [989, 60] width 11 height 14
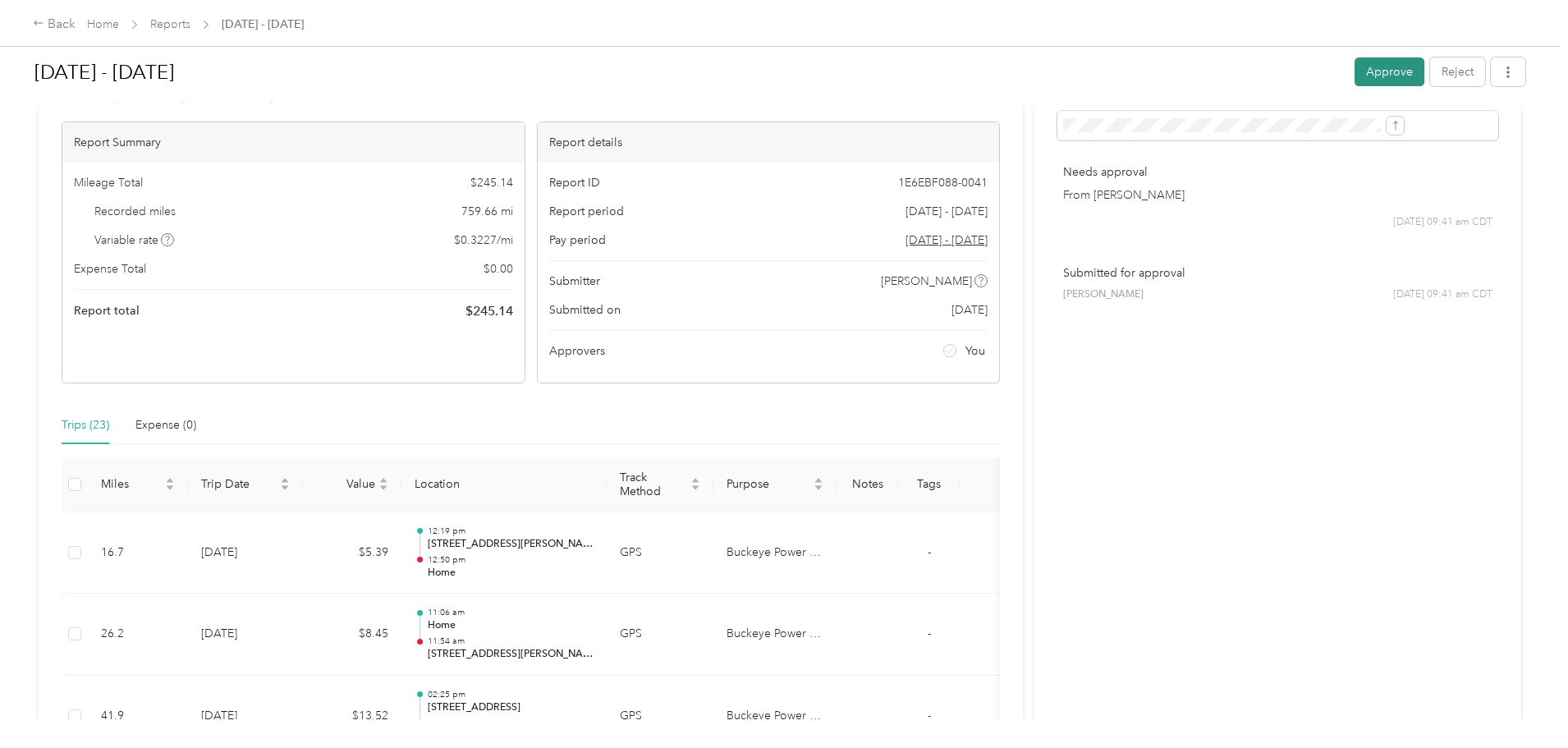
click at [1355, 66] on button "Approve" at bounding box center [1390, 72] width 70 height 29
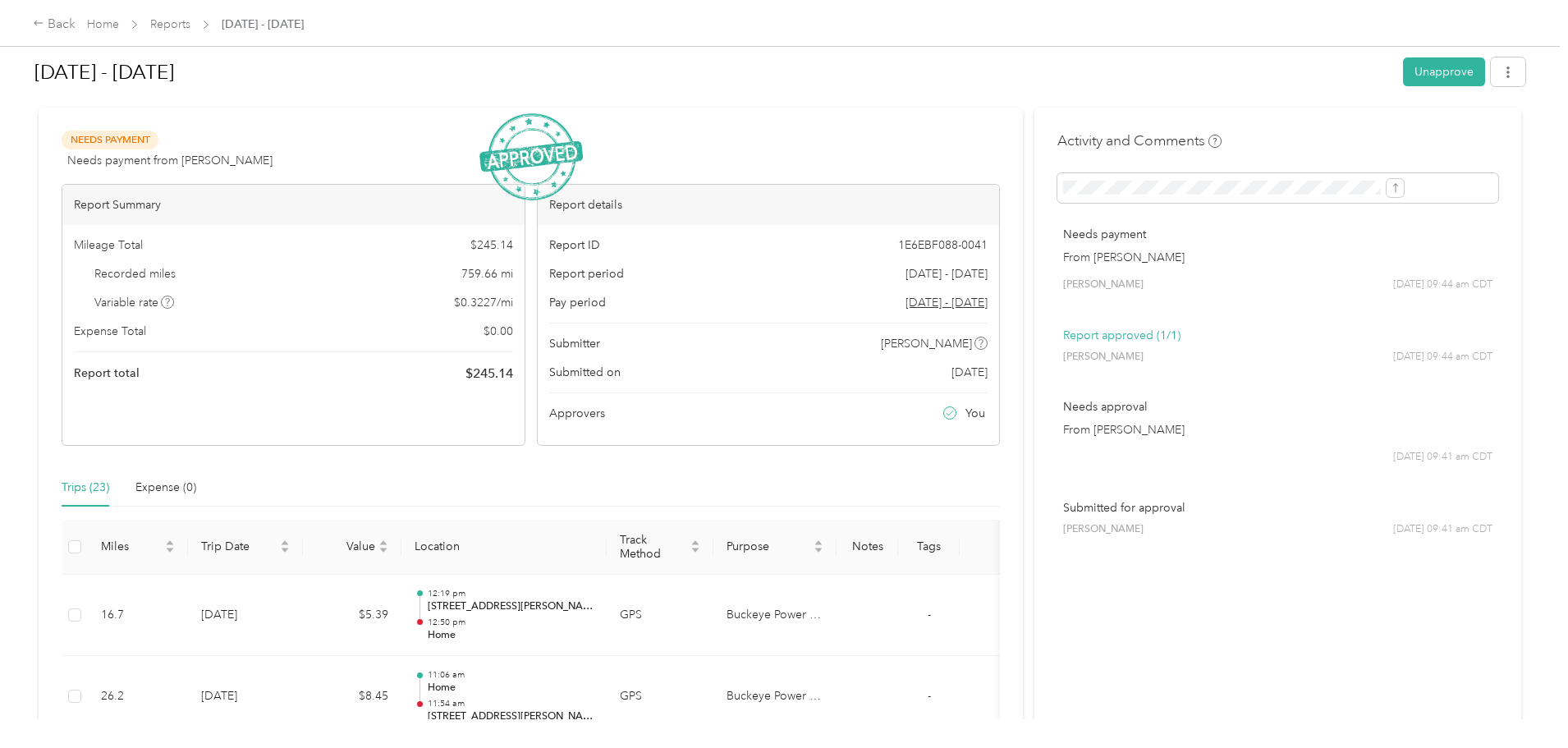
scroll to position [0, 0]
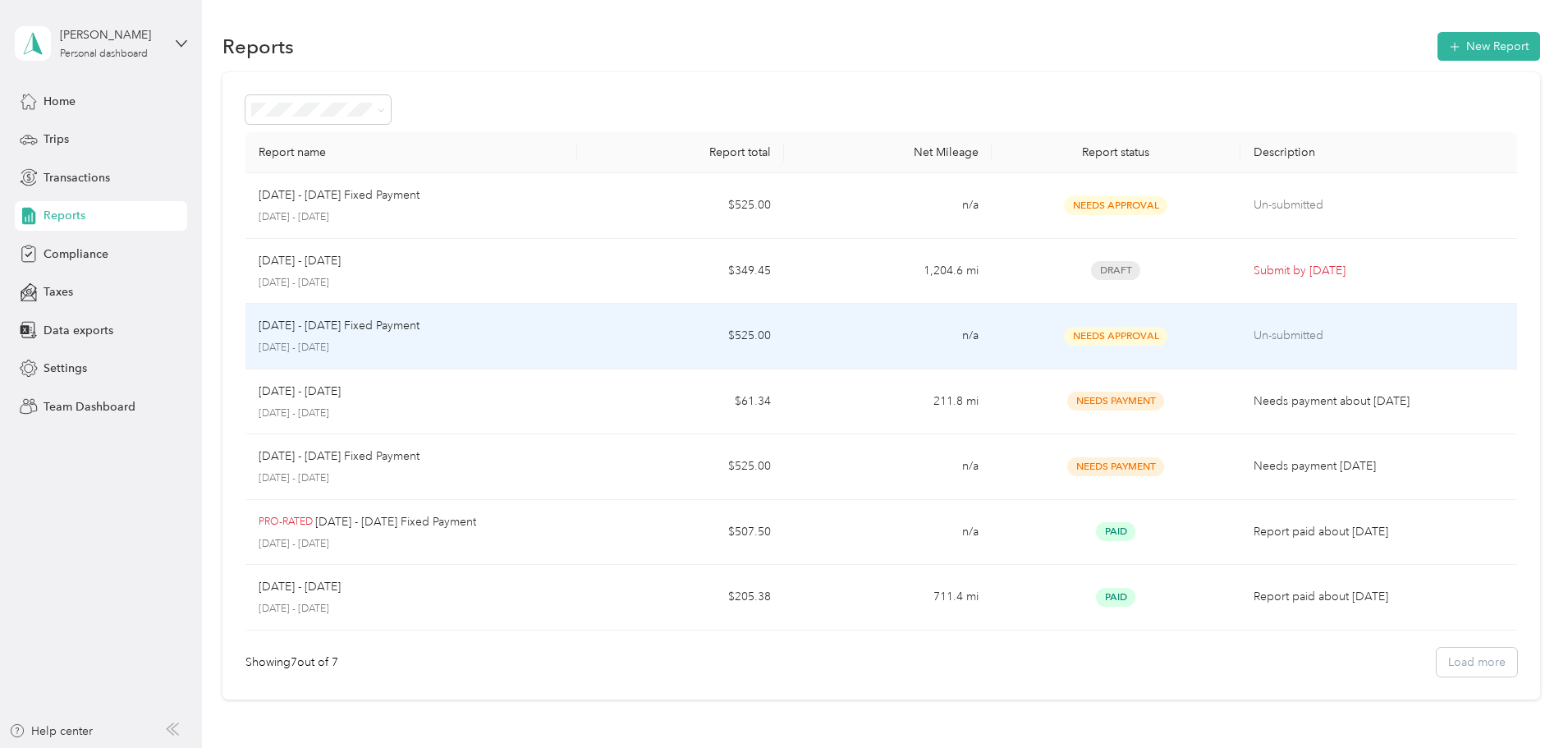
click at [639, 333] on td "$525.00" at bounding box center [681, 336] width 207 height 66
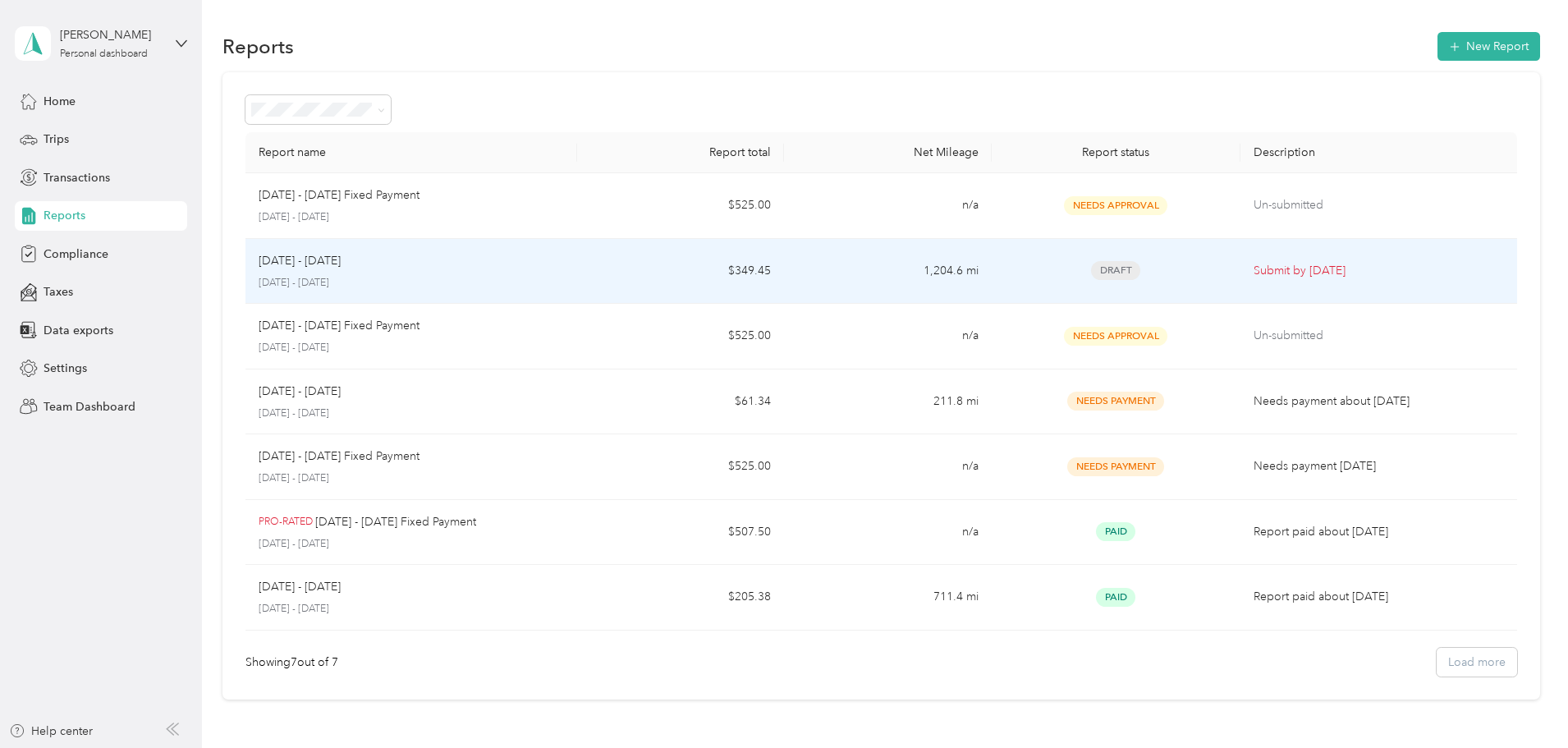
click at [564, 266] on div "[DATE] - [DATE]" at bounding box center [411, 261] width 305 height 18
click at [564, 264] on div "[DATE] - [DATE]" at bounding box center [411, 261] width 305 height 18
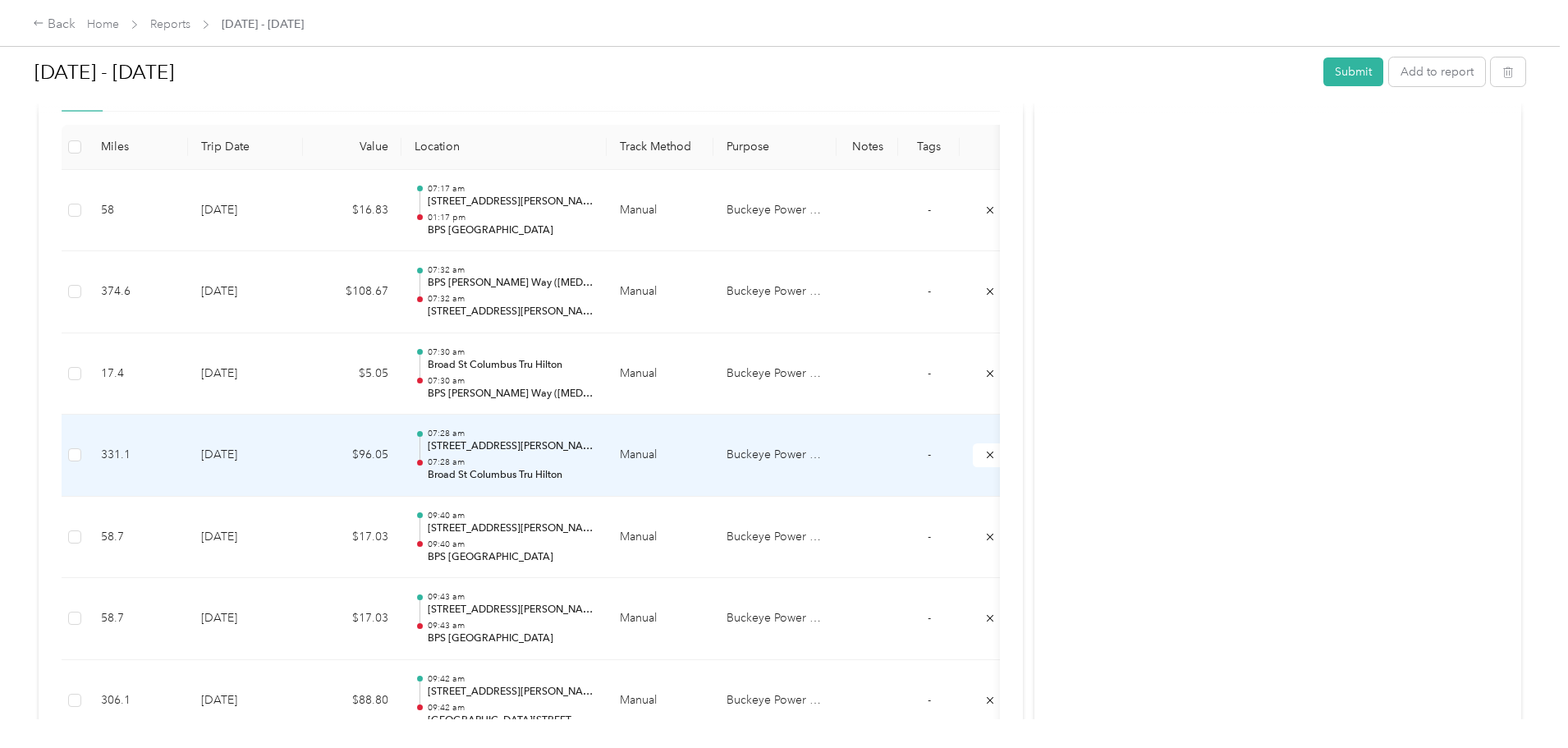
scroll to position [445, 0]
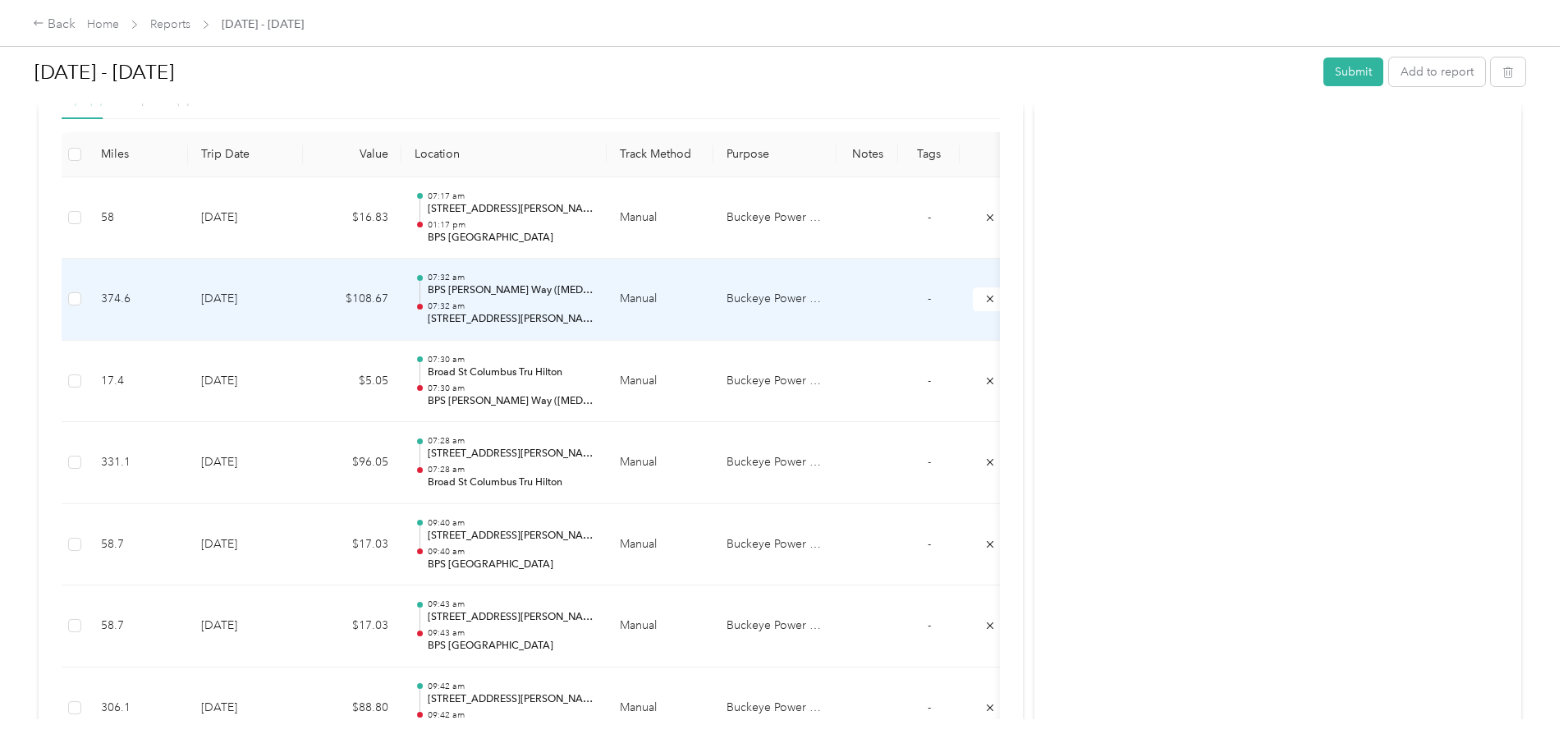
click at [402, 298] on td "$108.67" at bounding box center [351, 300] width 98 height 82
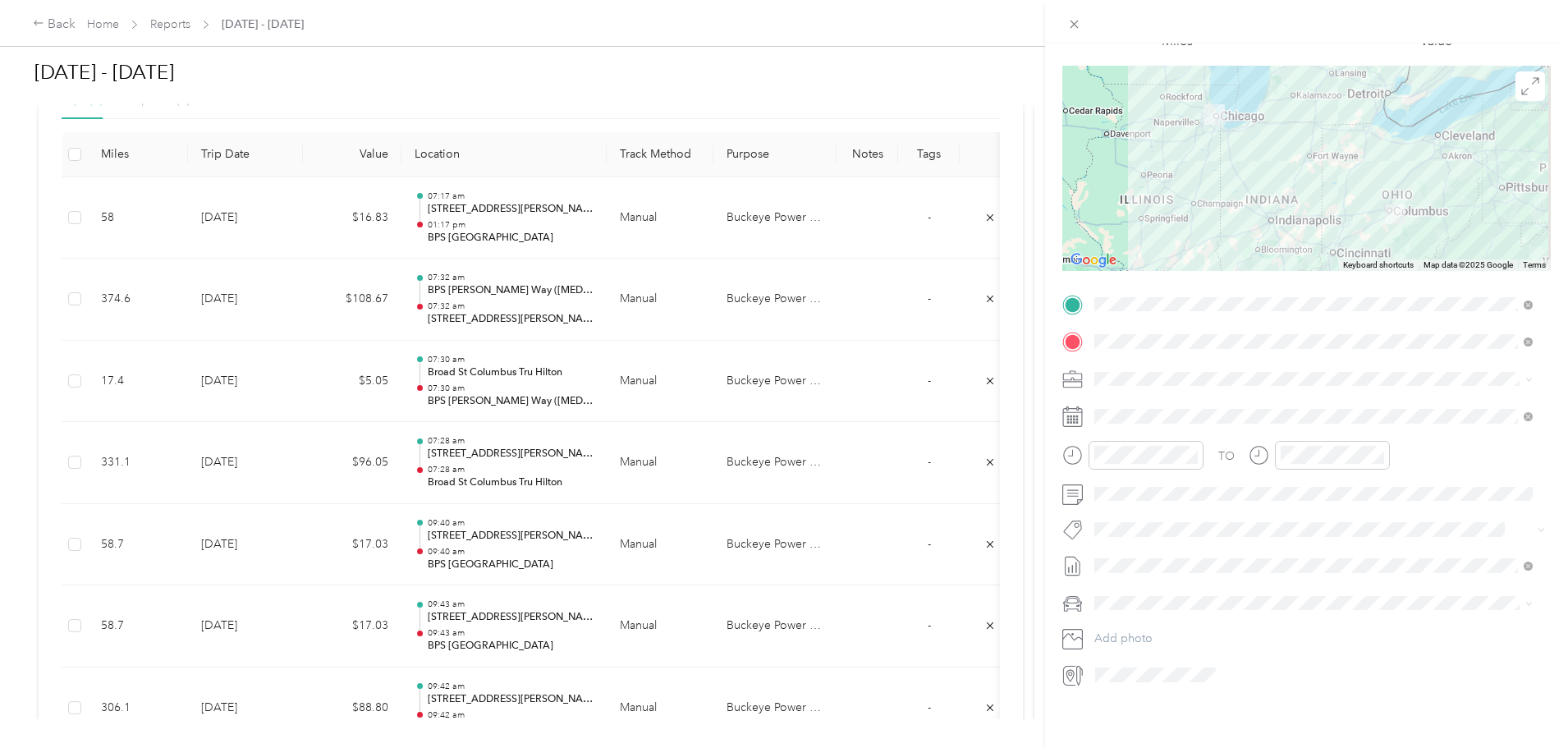
scroll to position [114, 0]
click at [1076, 406] on icon at bounding box center [1073, 416] width 21 height 21
click at [1190, 414] on span at bounding box center [1319, 416] width 463 height 27
click at [1193, 629] on div "20" at bounding box center [1192, 632] width 21 height 21
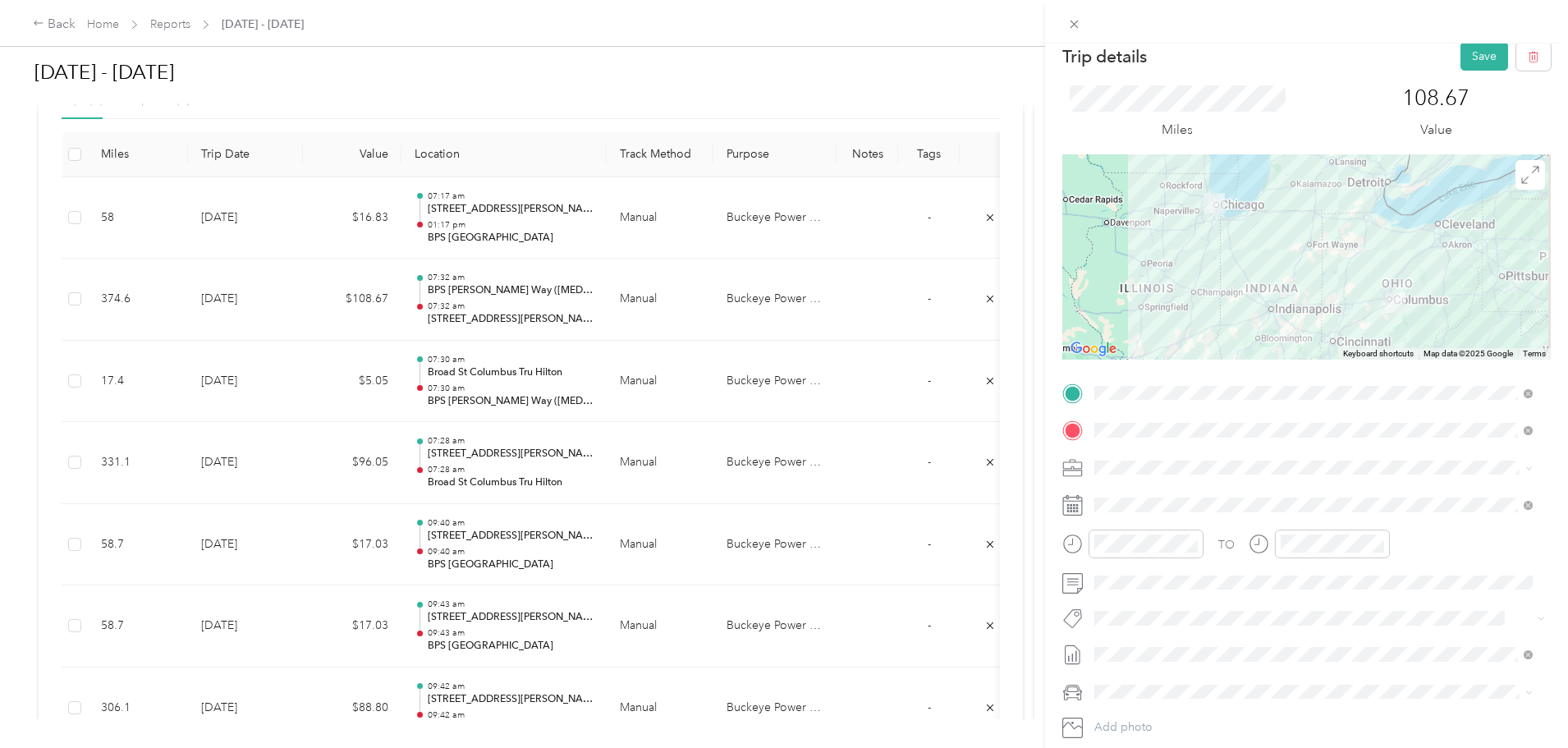
scroll to position [0, 0]
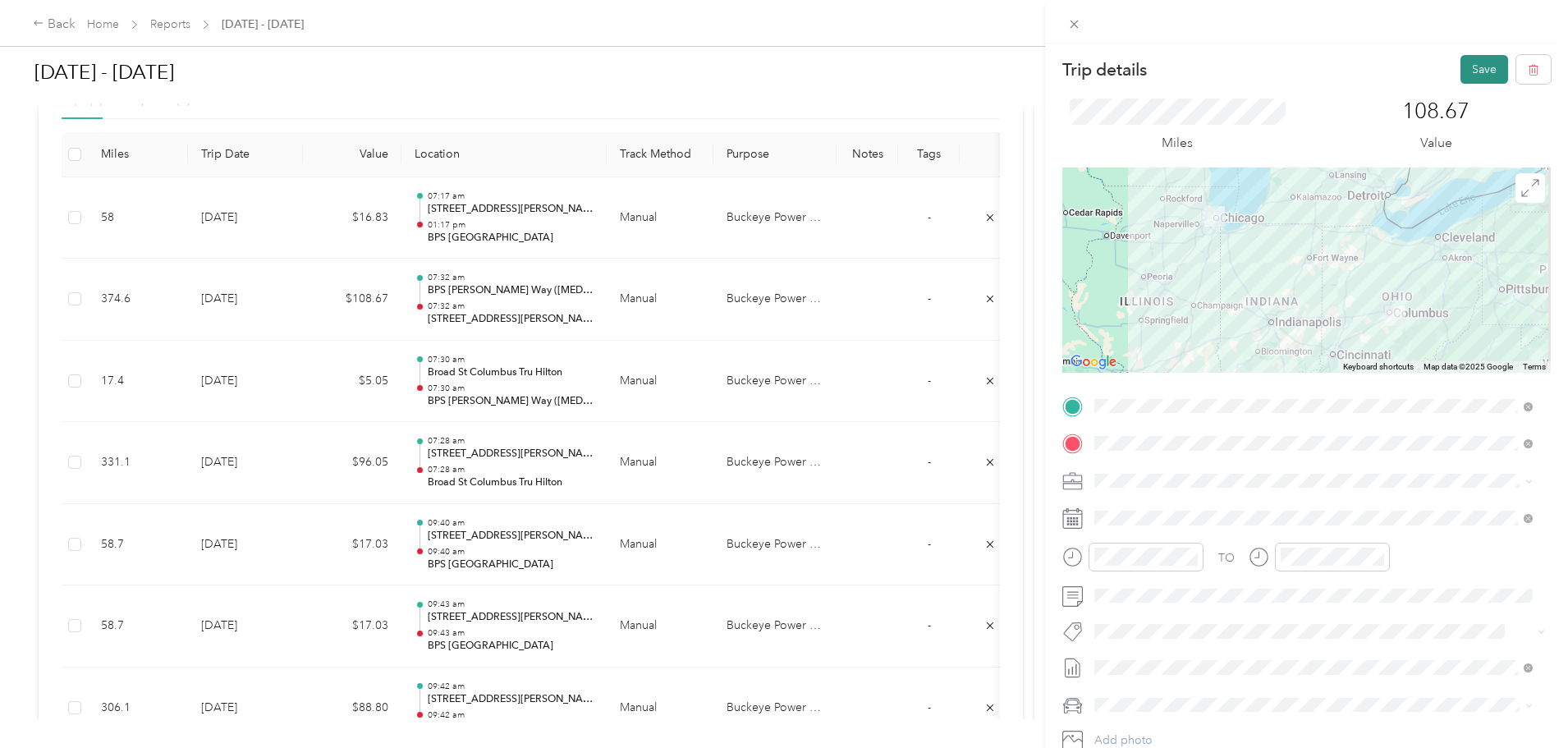
click at [1471, 68] on button "Save" at bounding box center [1485, 69] width 48 height 29
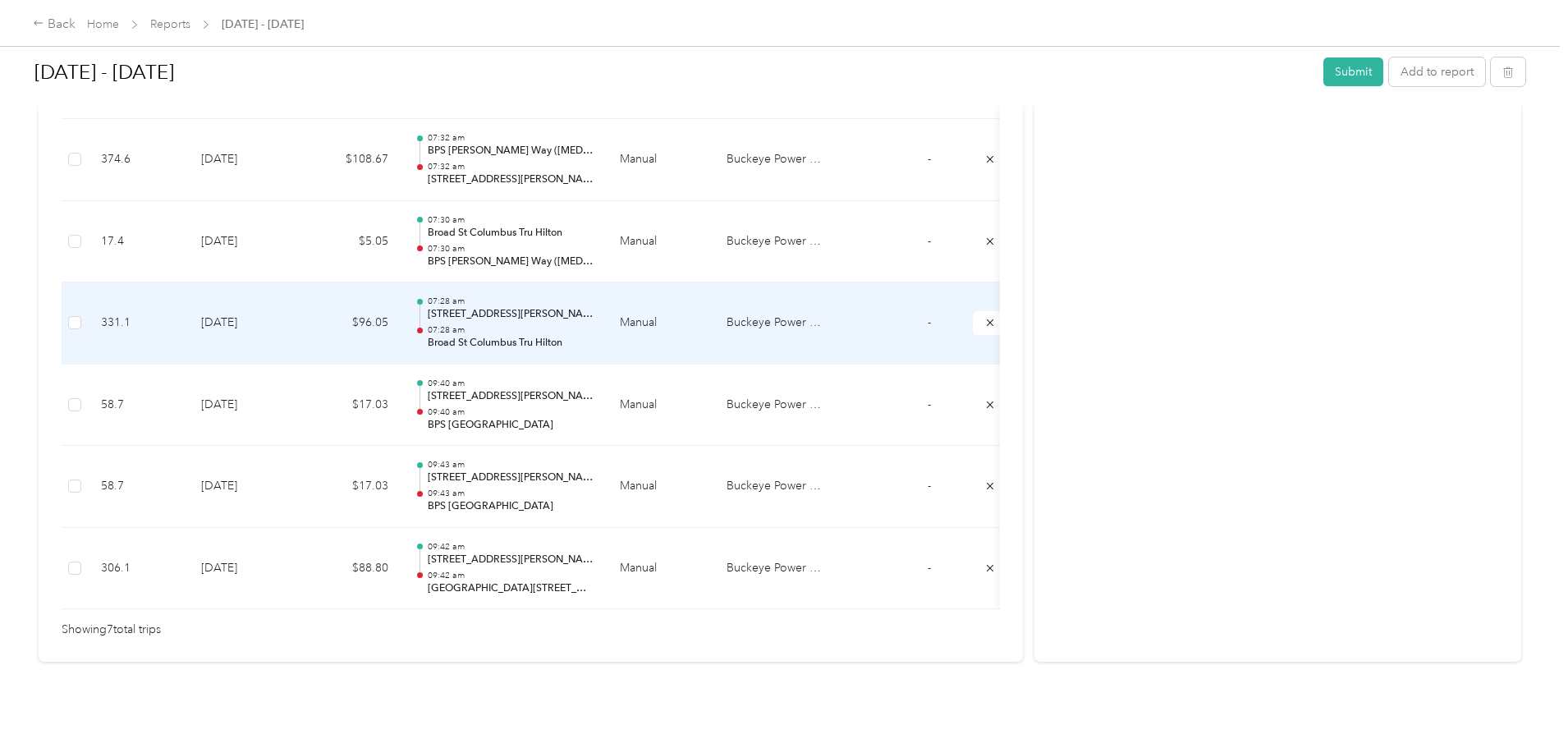
scroll to position [610, 0]
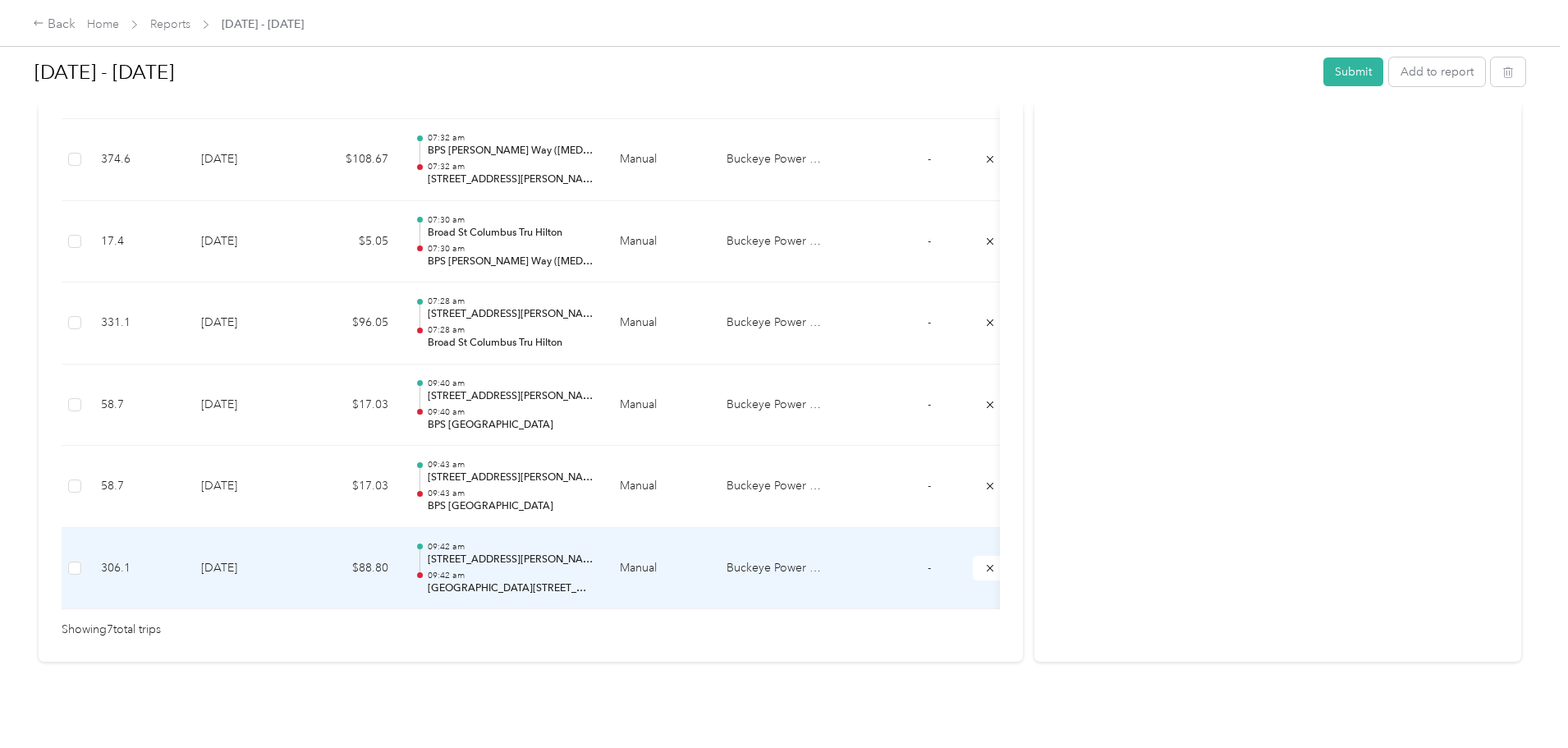
click at [593, 552] on p "730 South Clark Street, Chicago" at bounding box center [510, 559] width 166 height 15
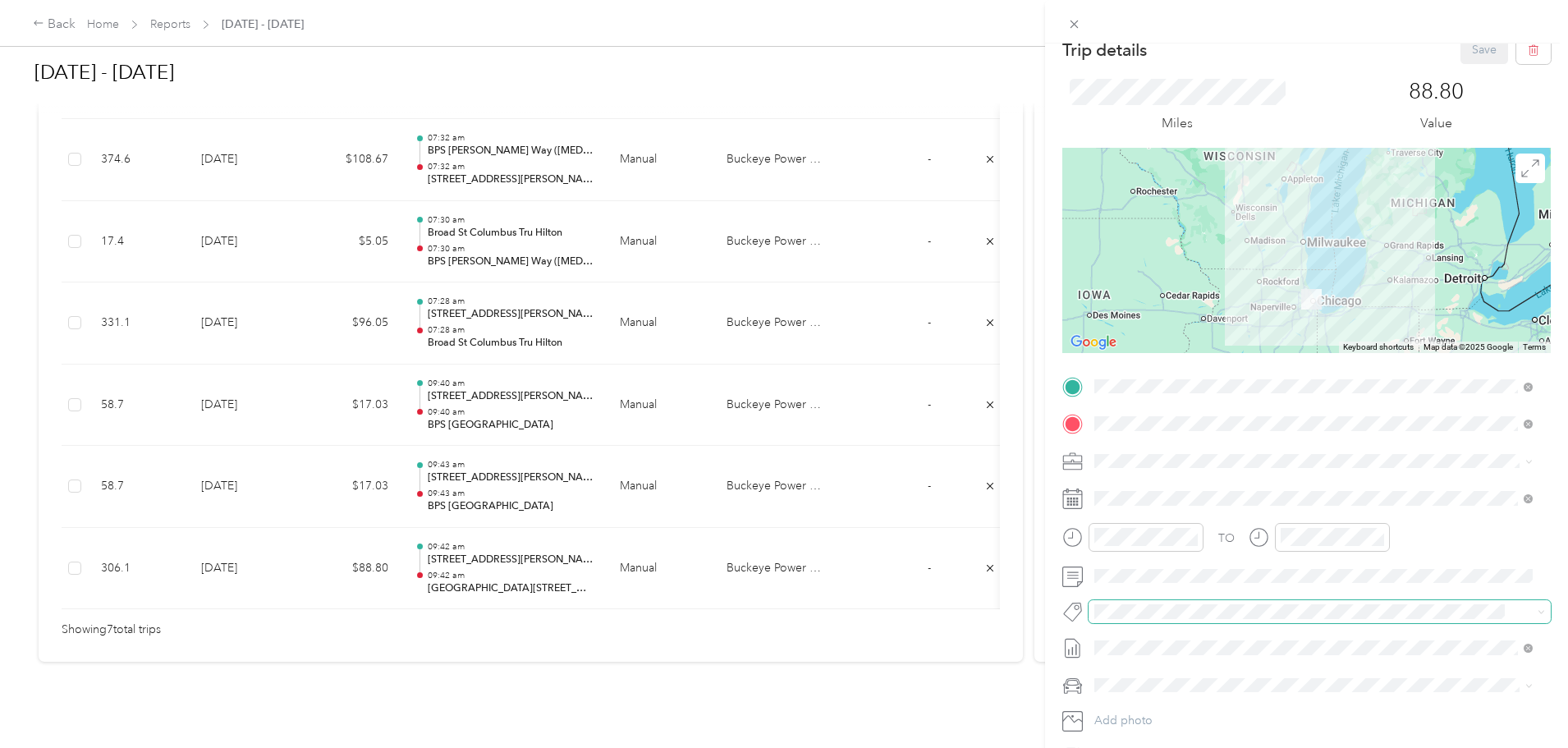
scroll to position [0, 0]
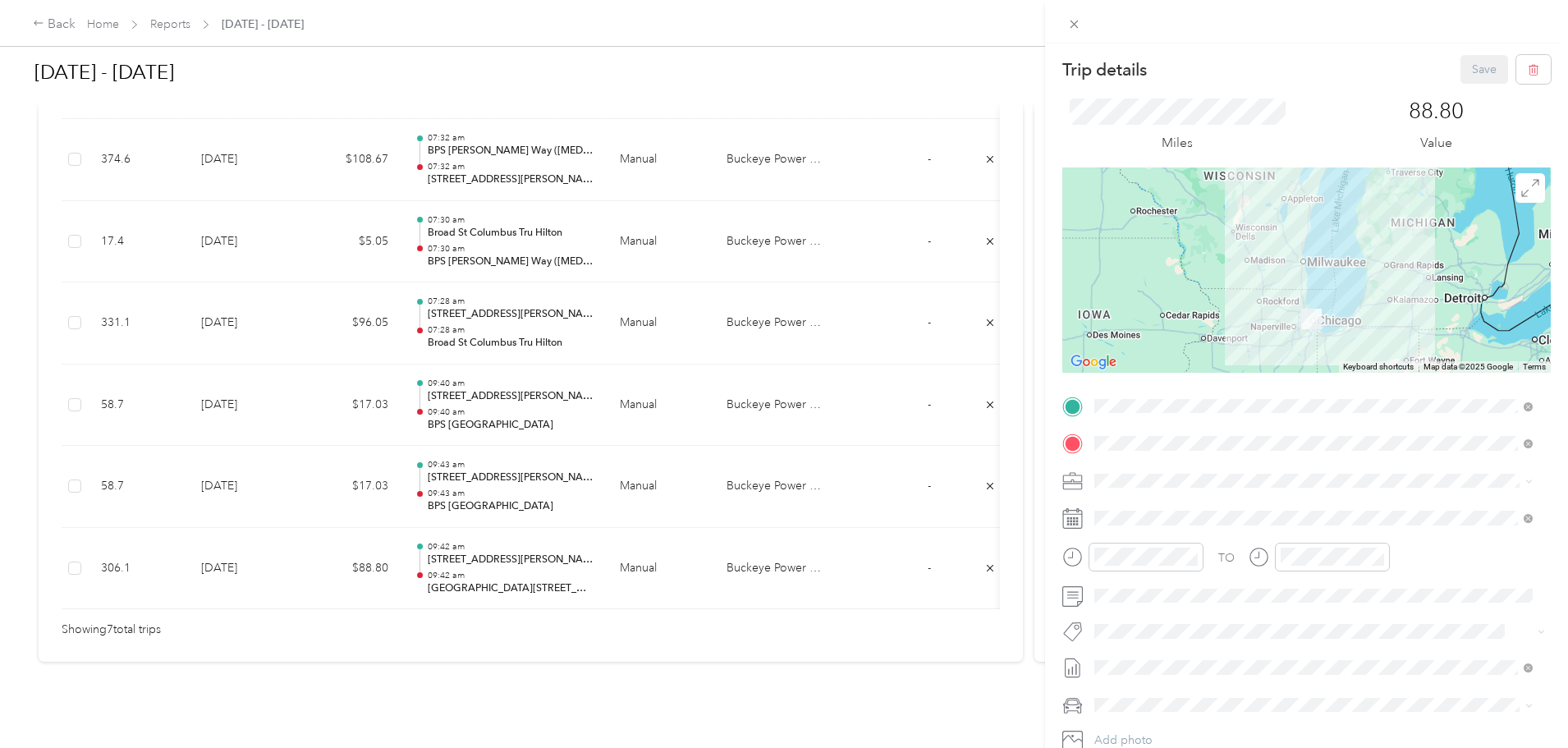
click at [1212, 385] on div "Trip details Save This trip cannot be edited because it is either under review,…" at bounding box center [1306, 422] width 488 height 735
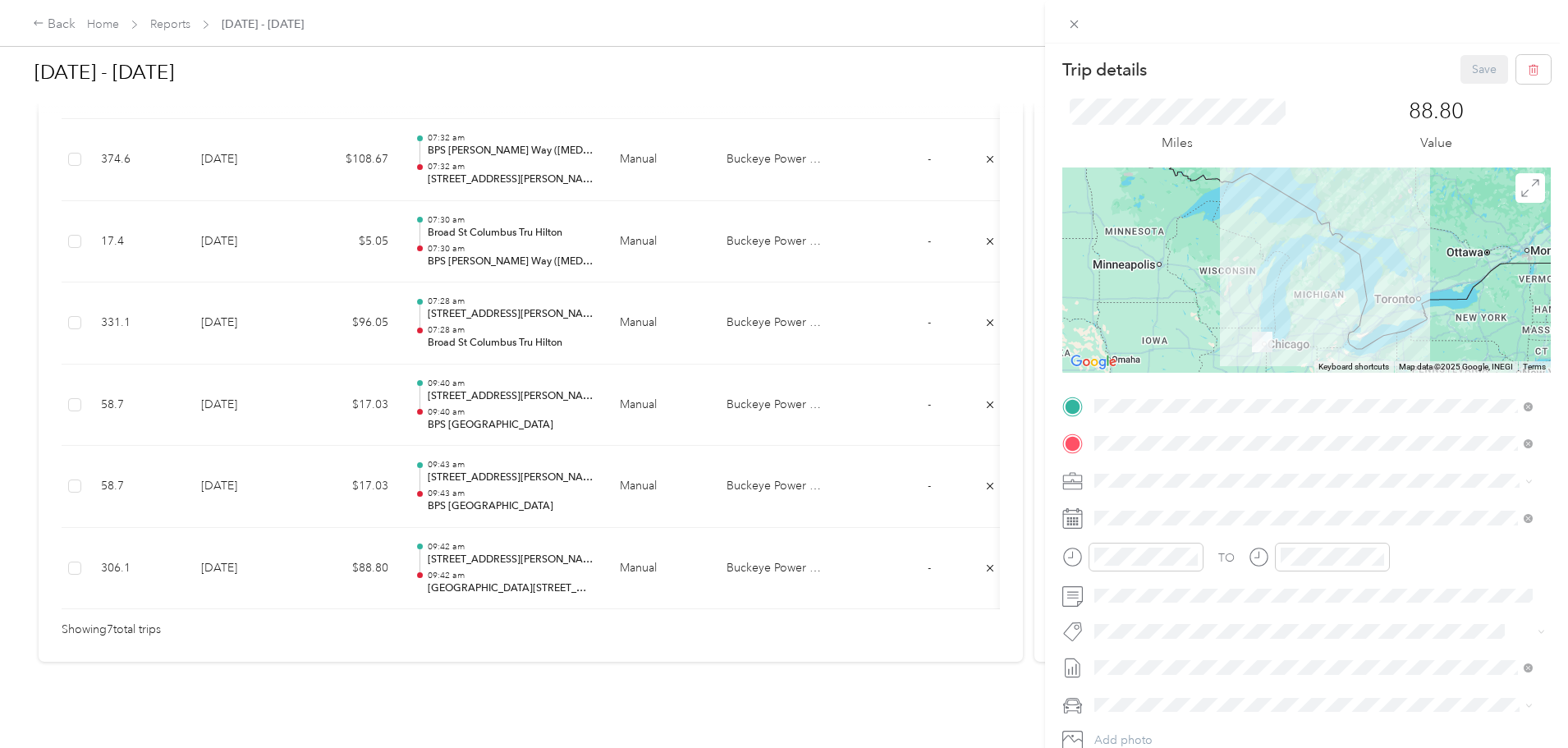
click at [1000, 553] on div "Trip details Save This trip cannot be edited because it is either under review,…" at bounding box center [784, 374] width 1568 height 748
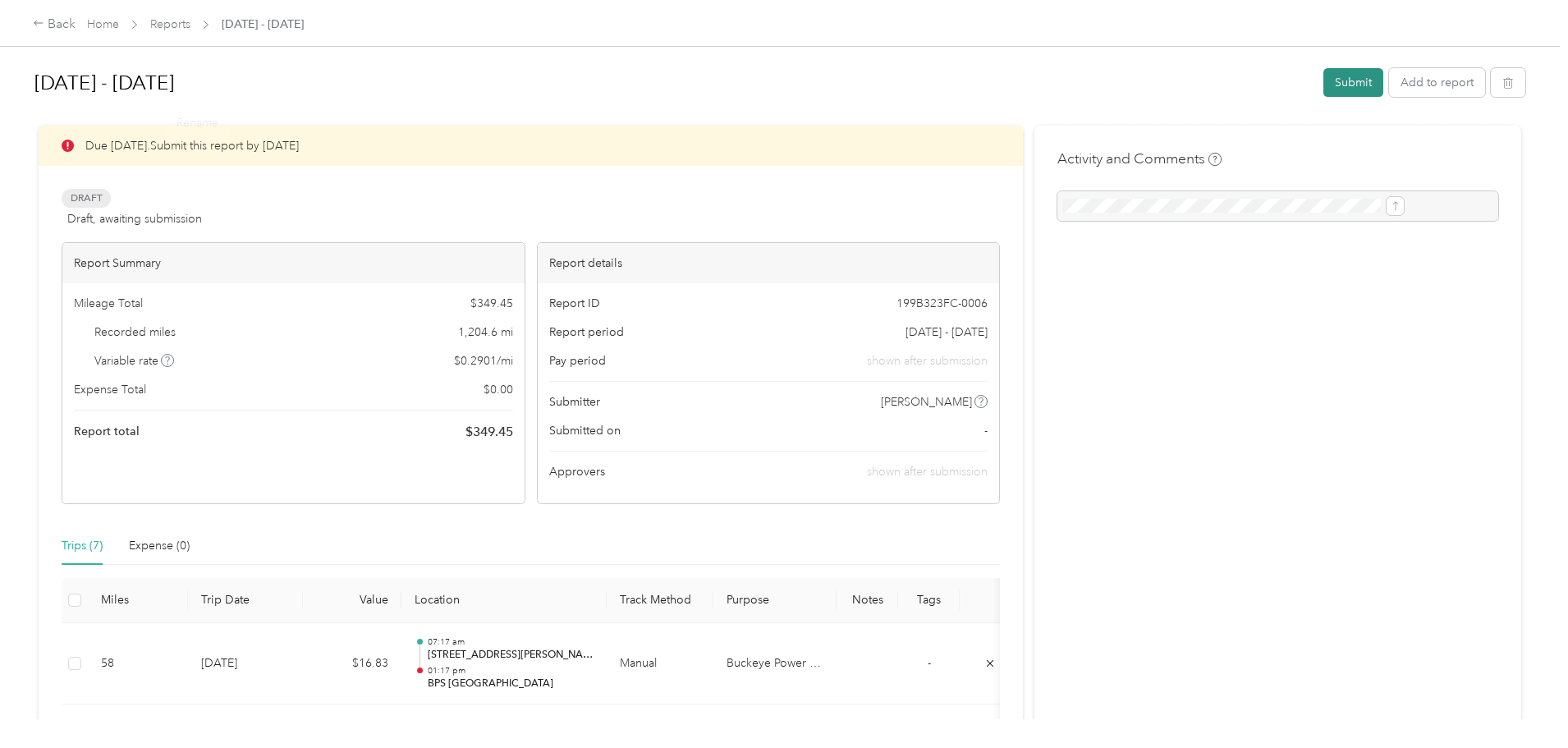
click at [1323, 73] on button "Submit" at bounding box center [1353, 83] width 60 height 29
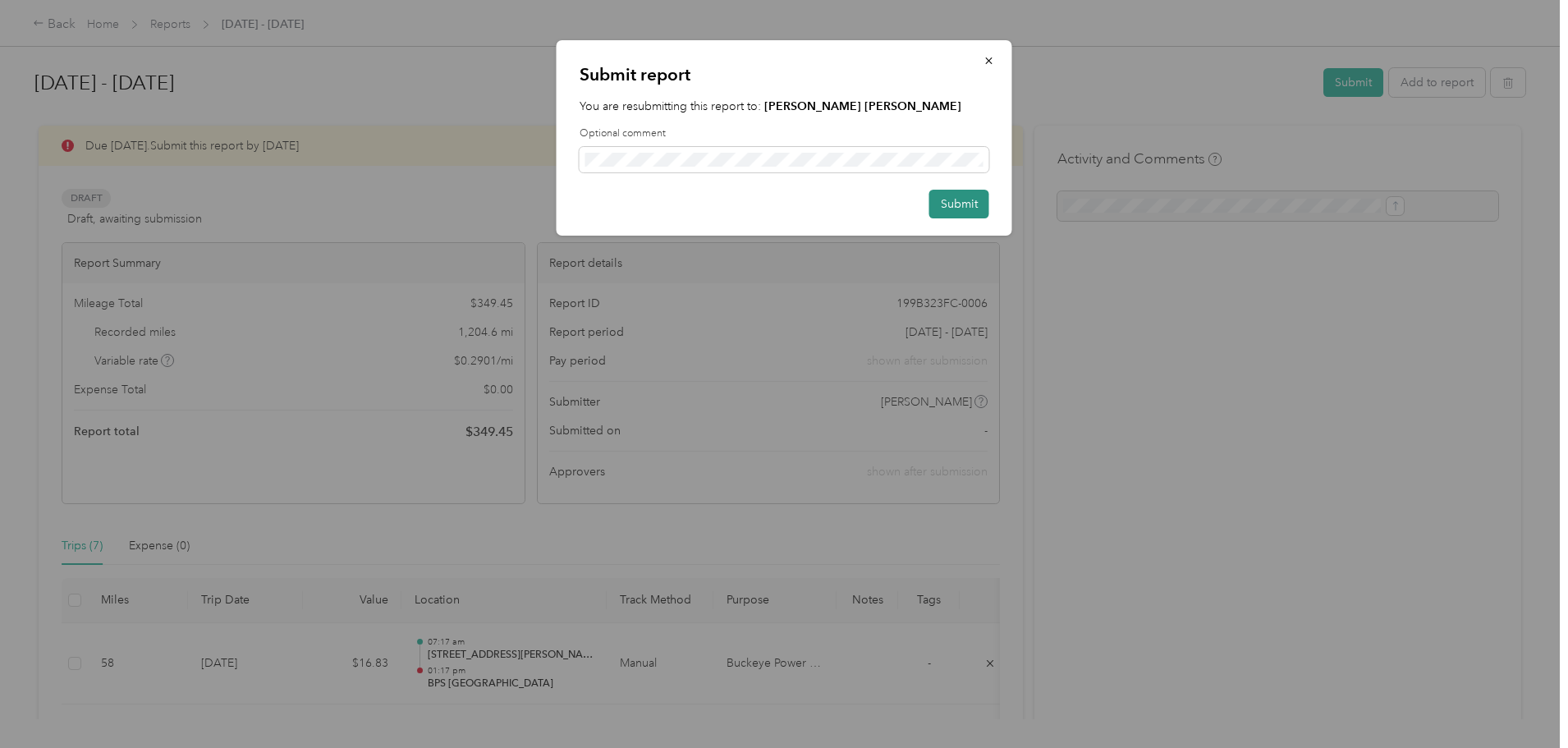
click at [946, 196] on button "Submit" at bounding box center [959, 204] width 60 height 29
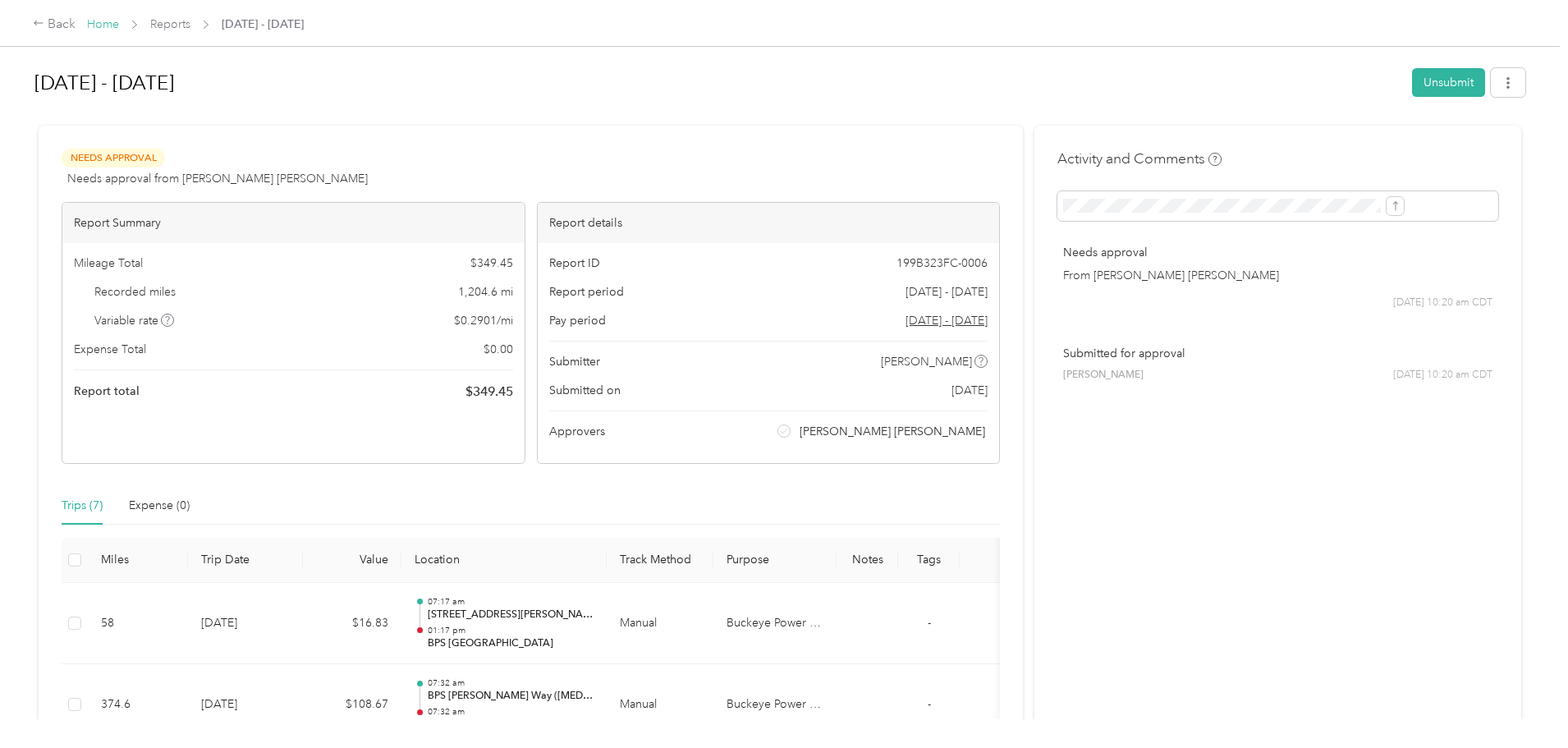
click at [119, 20] on link "Home" at bounding box center [103, 24] width 32 height 14
